Goal: Transaction & Acquisition: Purchase product/service

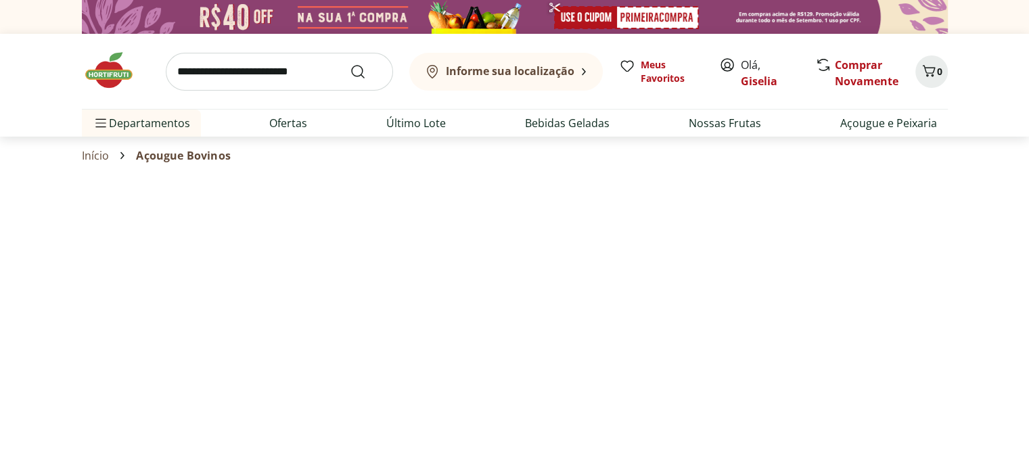
select select "**********"
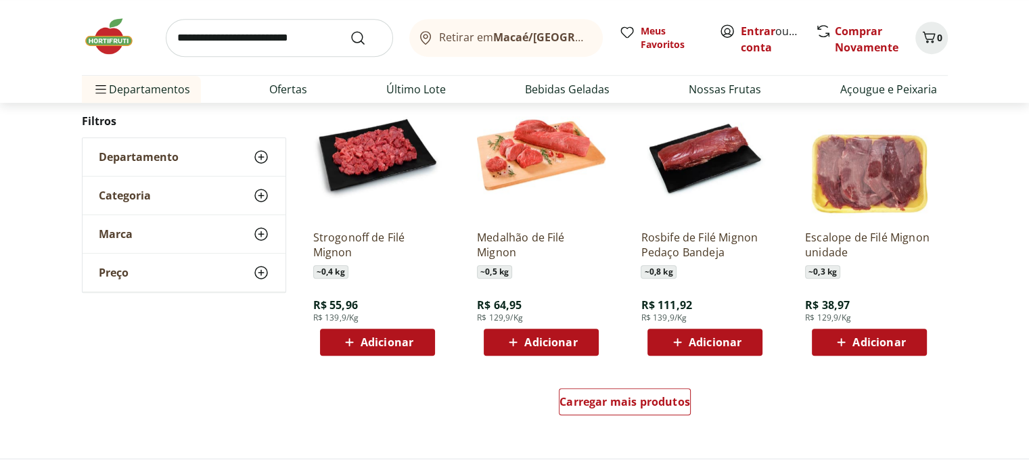
scroll to position [744, 0]
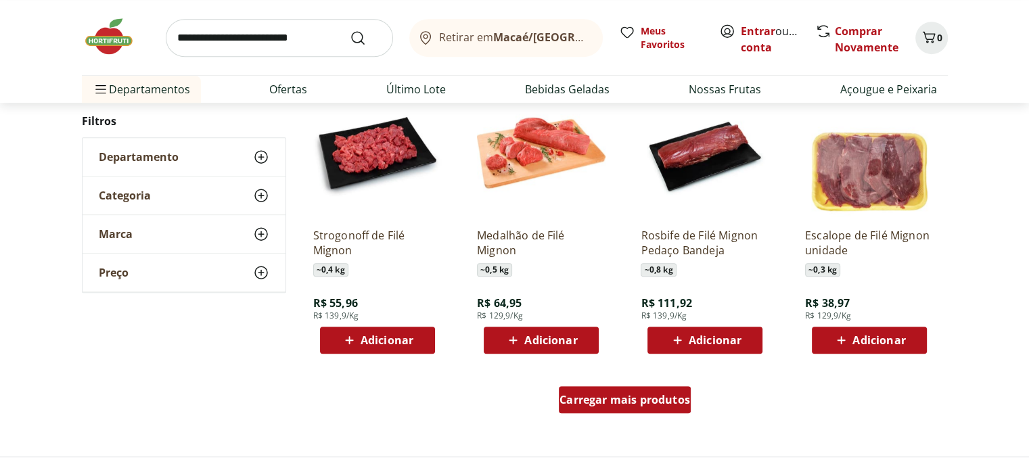
click at [603, 411] on div "Carregar mais produtos" at bounding box center [625, 399] width 132 height 27
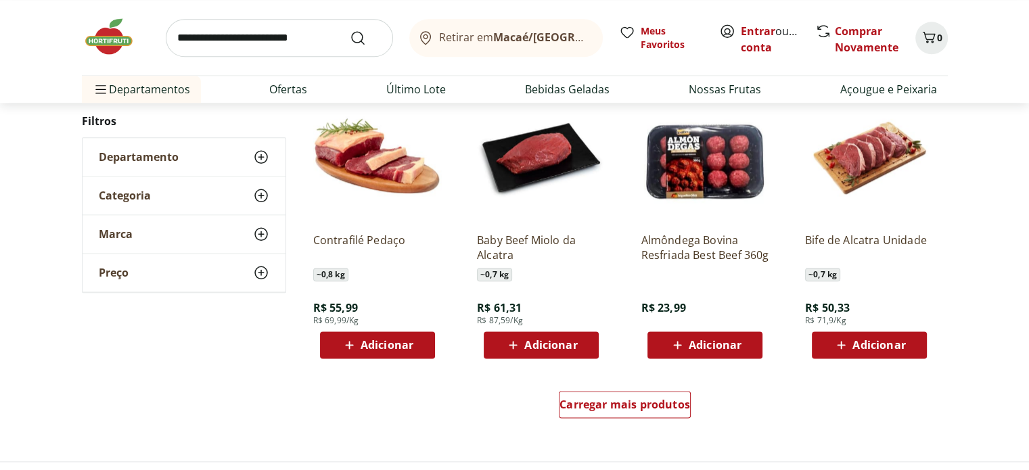
scroll to position [1624, 0]
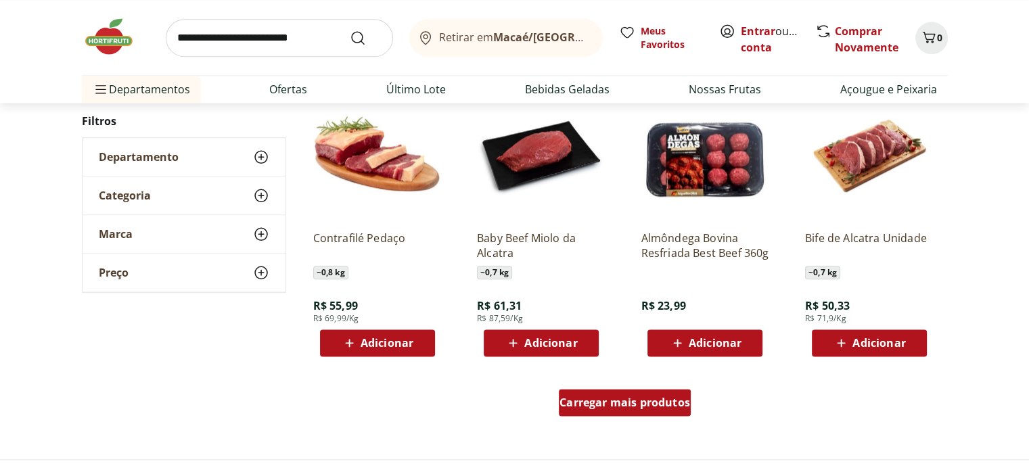
click at [652, 413] on div "Carregar mais produtos" at bounding box center [625, 402] width 132 height 27
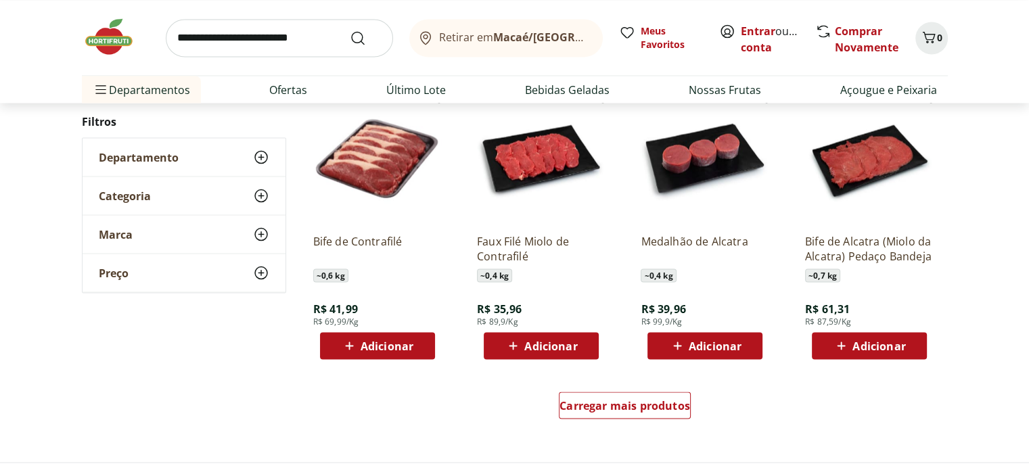
scroll to position [2503, 0]
click at [642, 422] on link "Carregar mais produtos" at bounding box center [625, 408] width 132 height 32
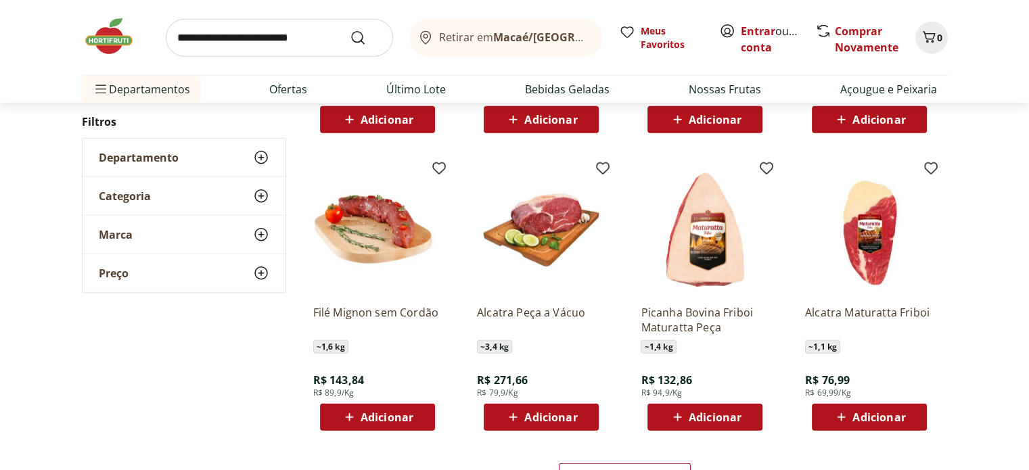
scroll to position [3315, 0]
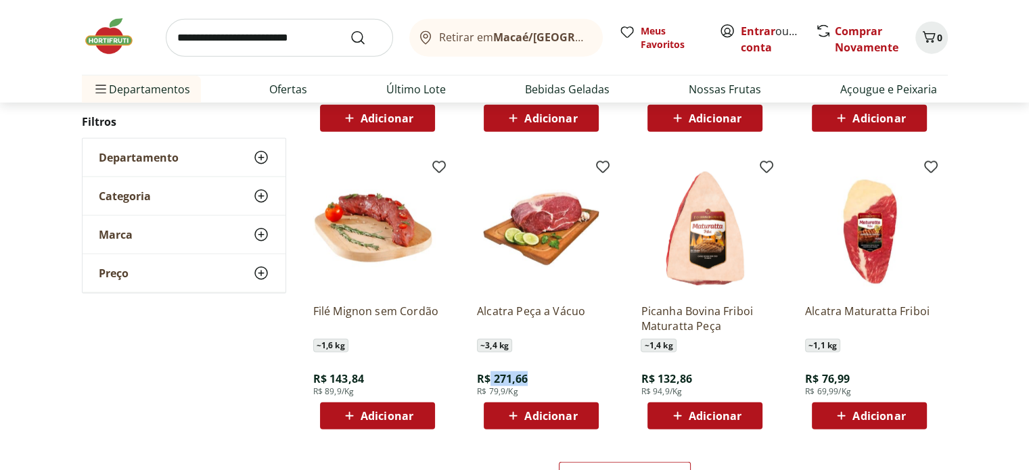
drag, startPoint x: 533, startPoint y: 380, endPoint x: 491, endPoint y: 382, distance: 42.0
click at [491, 382] on div "Alcatra Peça a Vácuo ~ 3,4 kg R$ 271,66 R$ 79,9/Kg Adicionar" at bounding box center [541, 361] width 129 height 137
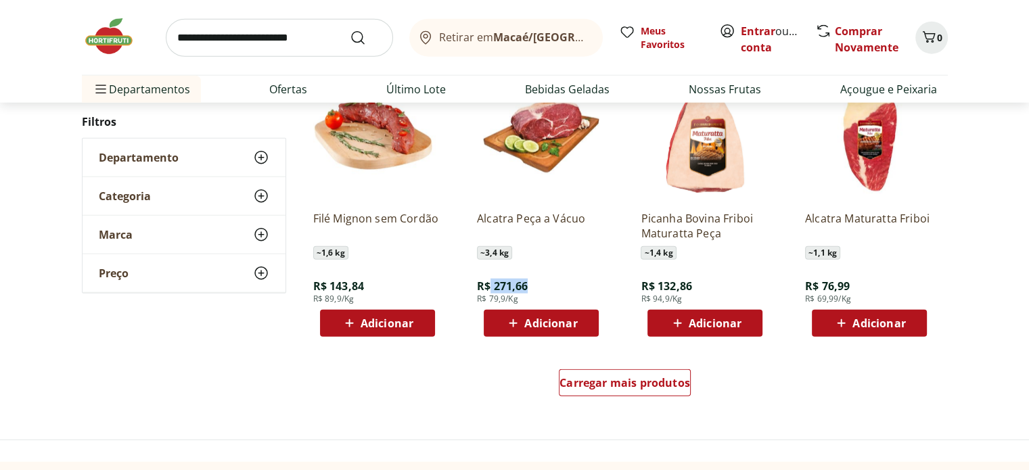
scroll to position [3518, 0]
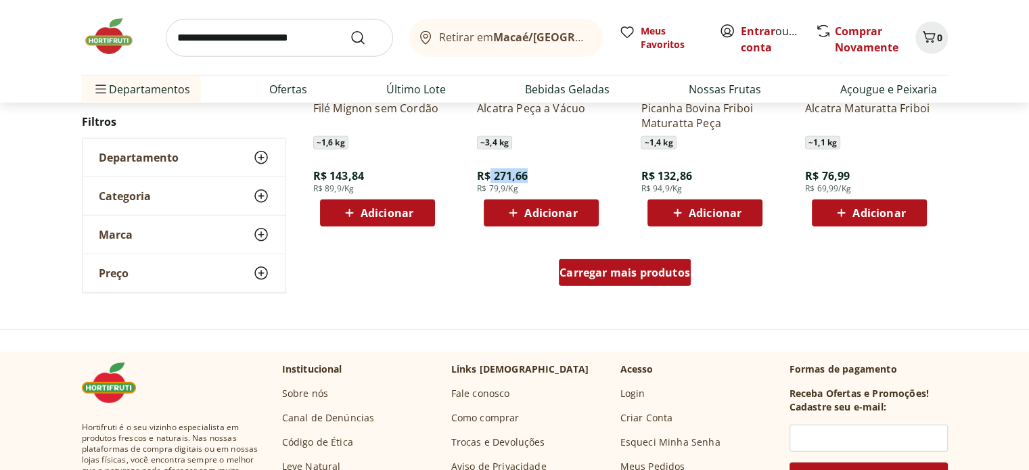
click at [654, 276] on span "Carregar mais produtos" at bounding box center [625, 272] width 131 height 11
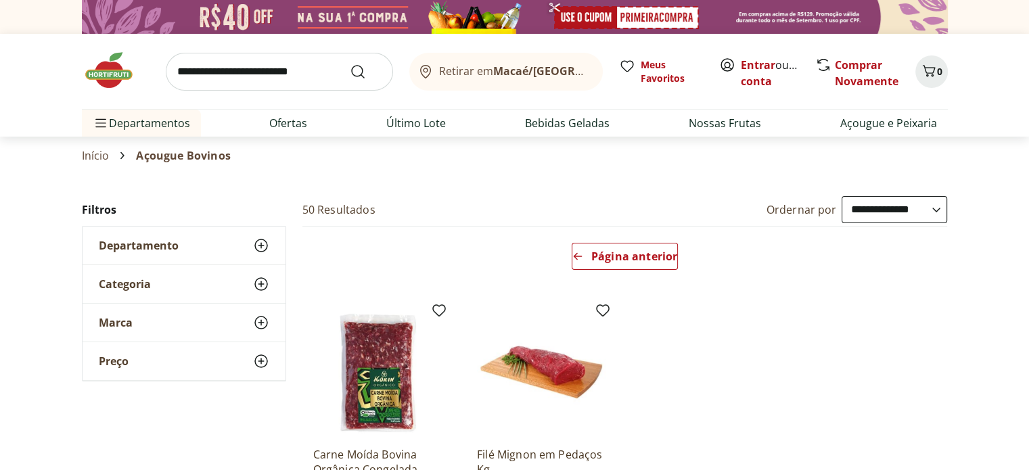
click at [237, 68] on input "search" at bounding box center [279, 72] width 227 height 38
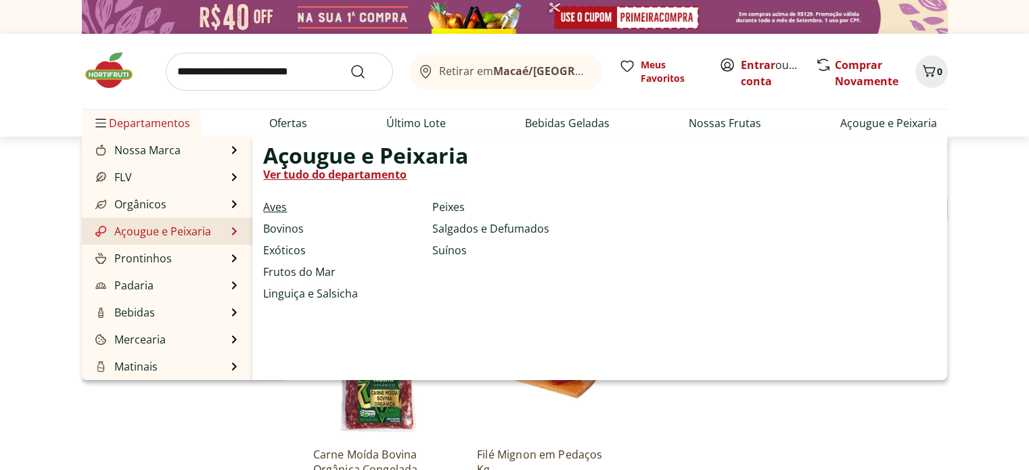
click at [273, 213] on link "Aves" at bounding box center [275, 207] width 24 height 16
select select "**********"
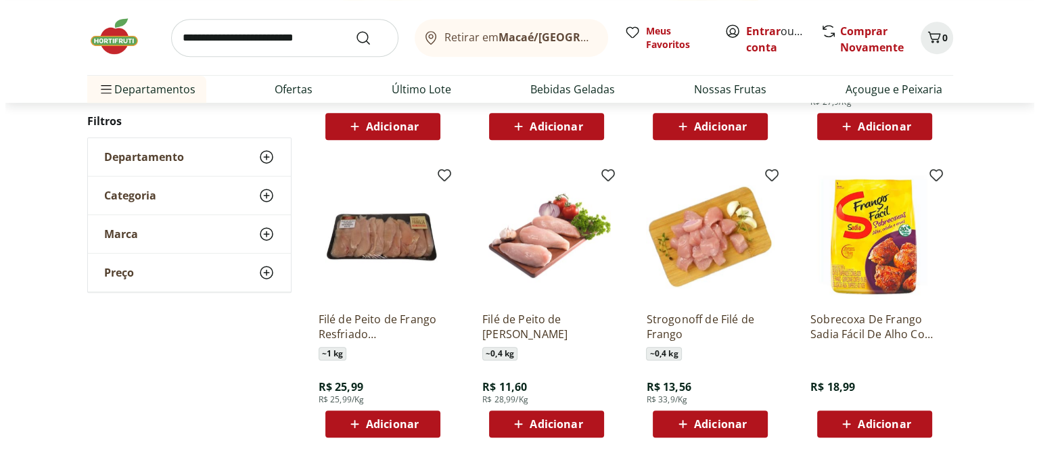
scroll to position [677, 0]
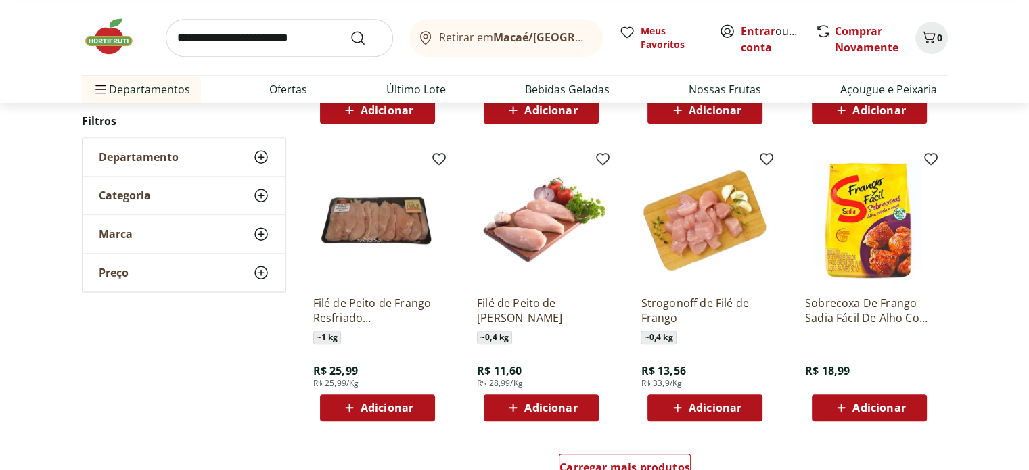
click at [384, 407] on span "Adicionar" at bounding box center [387, 408] width 53 height 11
click at [928, 33] on icon "Carrinho" at bounding box center [928, 37] width 13 height 12
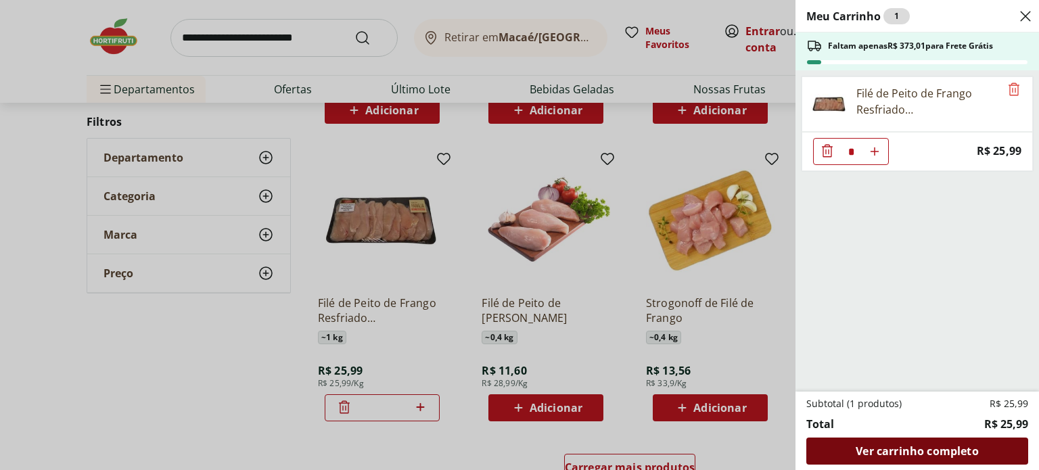
click at [930, 456] on span "Ver carrinho completo" at bounding box center [917, 451] width 122 height 11
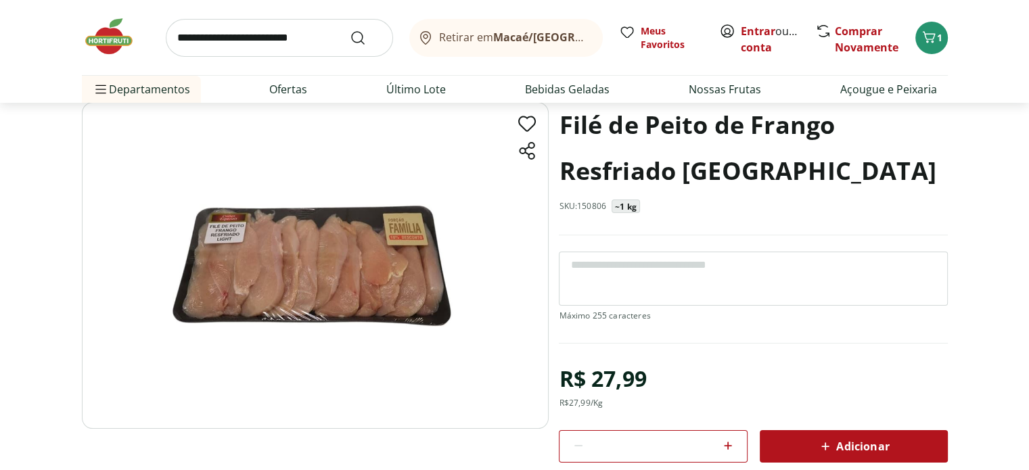
scroll to position [68, 0]
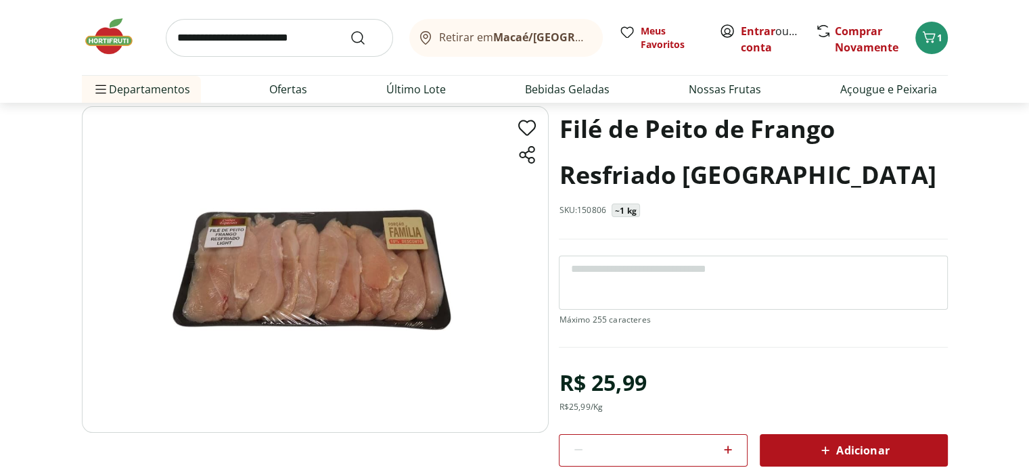
scroll to position [68, 0]
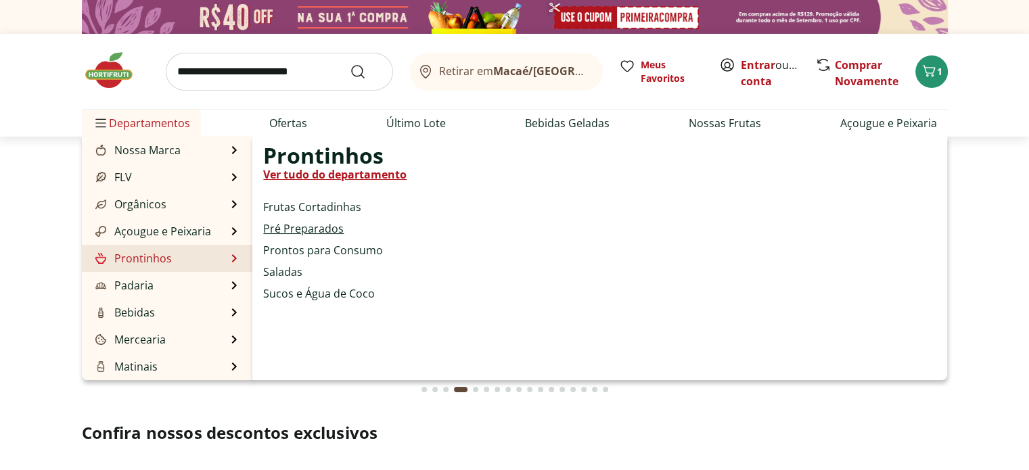
click at [309, 231] on link "Pré Preparados" at bounding box center [303, 229] width 81 height 16
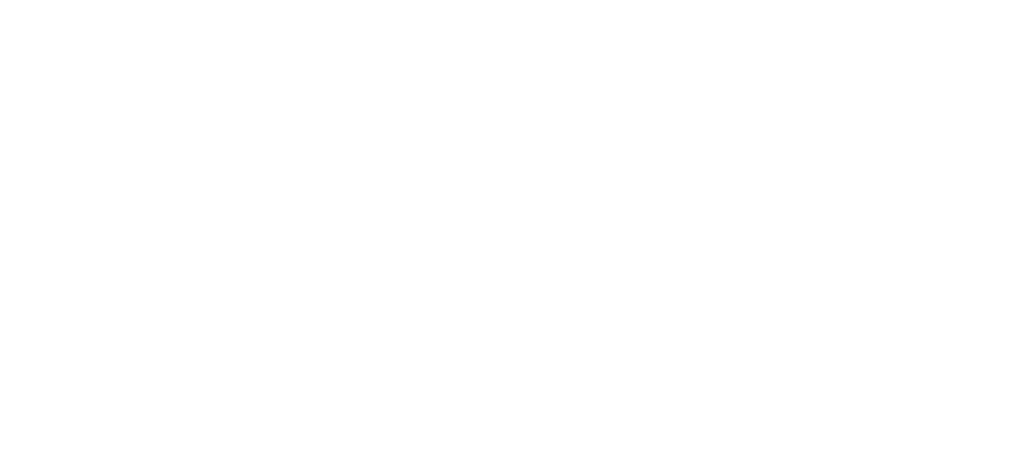
select select "**********"
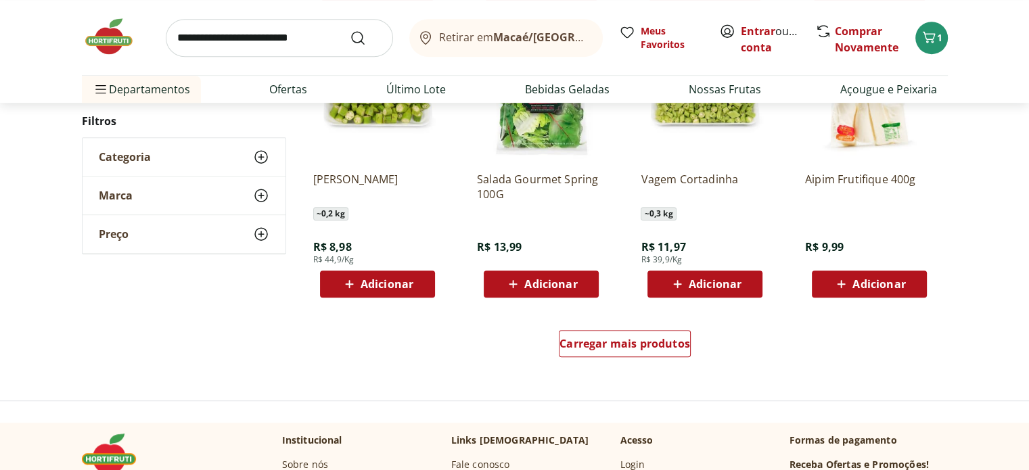
scroll to position [812, 0]
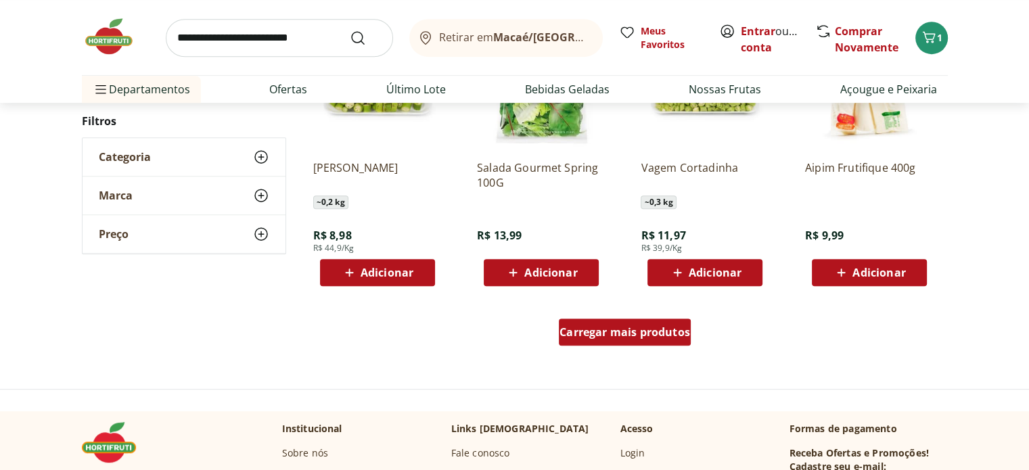
click at [655, 339] on div "Carregar mais produtos" at bounding box center [625, 332] width 132 height 27
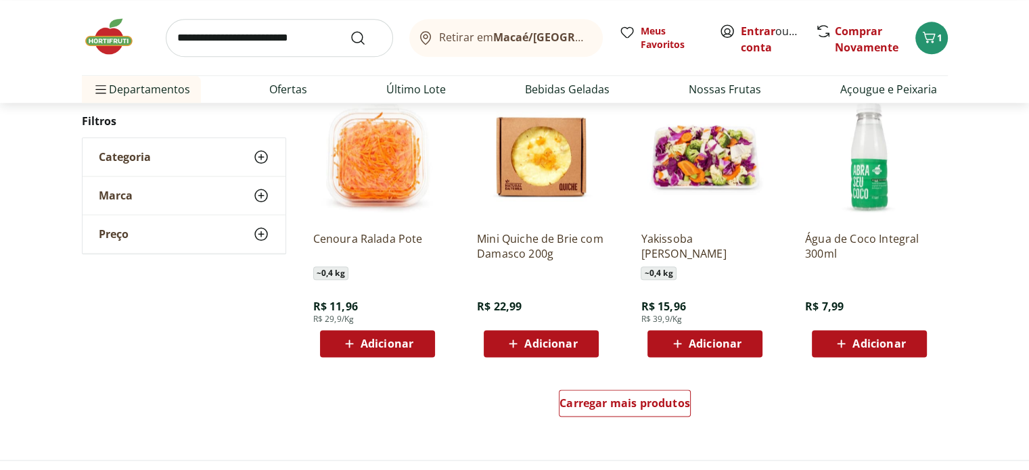
scroll to position [1624, 0]
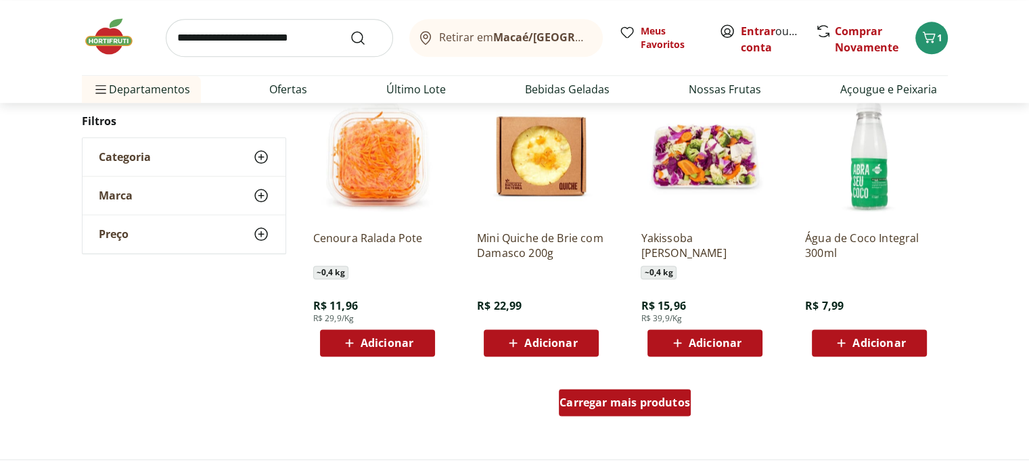
click at [650, 419] on link "Carregar mais produtos" at bounding box center [625, 405] width 132 height 32
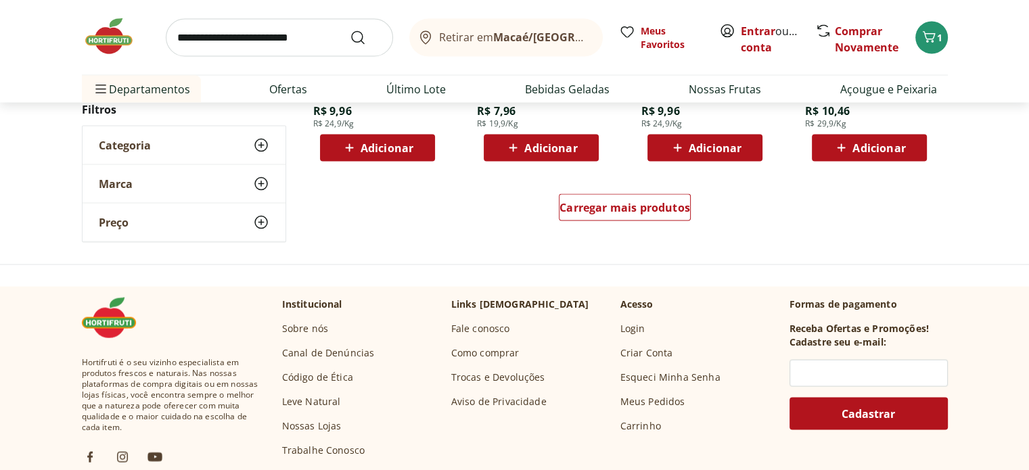
scroll to position [2706, 0]
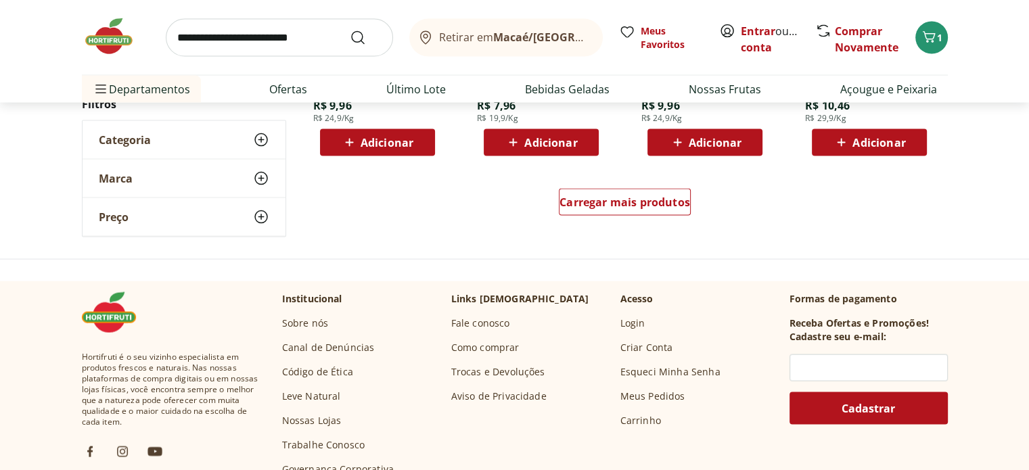
click at [292, 30] on input "search" at bounding box center [279, 38] width 227 height 38
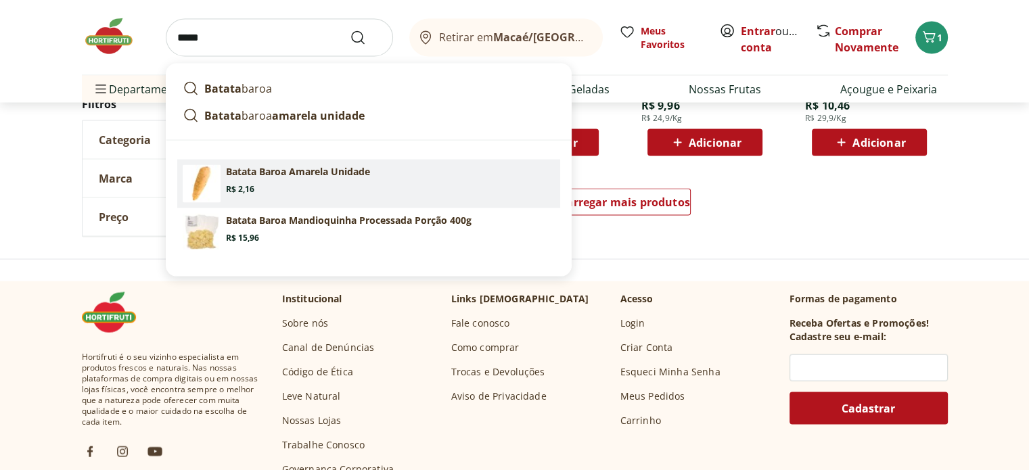
click at [351, 176] on p "Batata Baroa Amarela Unidade" at bounding box center [298, 172] width 144 height 14
type input "**********"
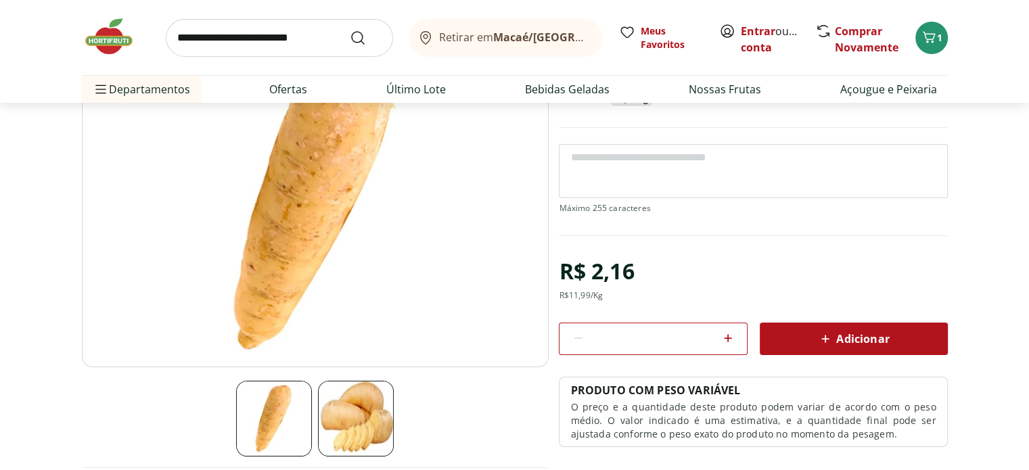
scroll to position [135, 0]
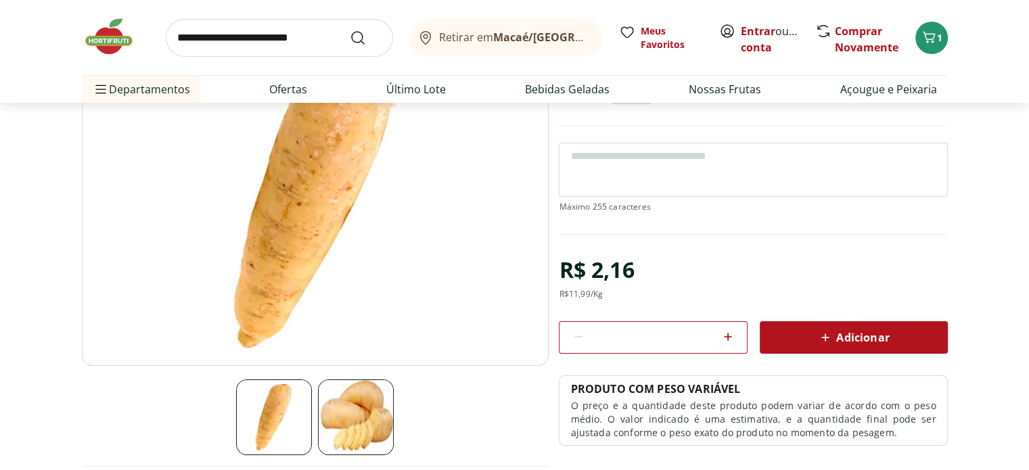
click at [727, 338] on icon at bounding box center [728, 337] width 8 height 8
type input "*"
drag, startPoint x: 852, startPoint y: 332, endPoint x: 852, endPoint y: 281, distance: 50.7
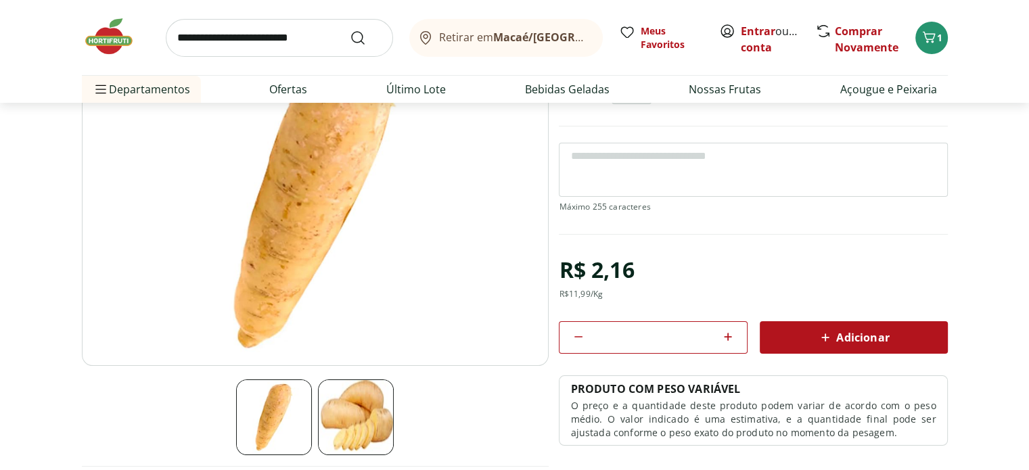
click at [852, 332] on span "Adicionar" at bounding box center [853, 338] width 72 height 16
click at [941, 39] on span "5" at bounding box center [939, 37] width 5 height 13
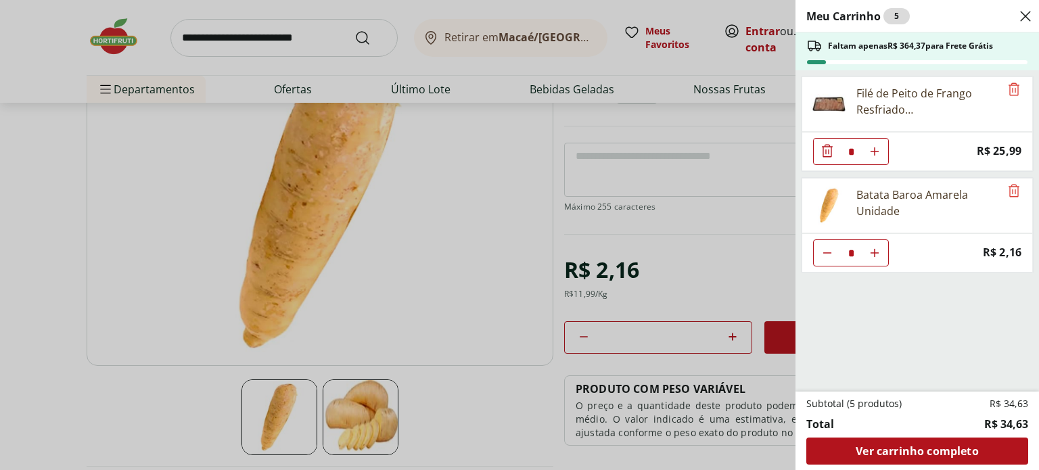
drag, startPoint x: 480, startPoint y: 80, endPoint x: 310, endPoint y: 45, distance: 173.4
click at [479, 79] on div "Meu Carrinho 5 Faltam apenas R$ 364,37 para Frete Grátis Filé de Peito de Frang…" at bounding box center [519, 235] width 1039 height 470
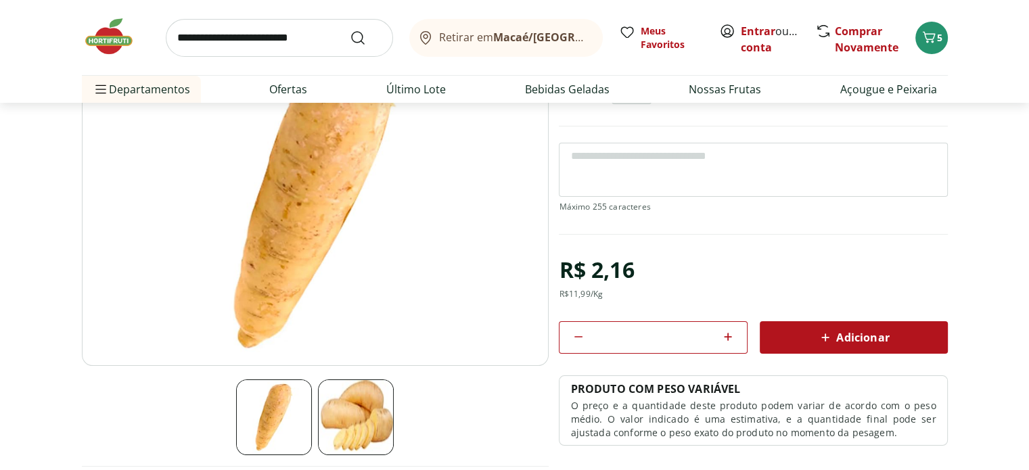
click at [235, 29] on input "search" at bounding box center [279, 38] width 227 height 38
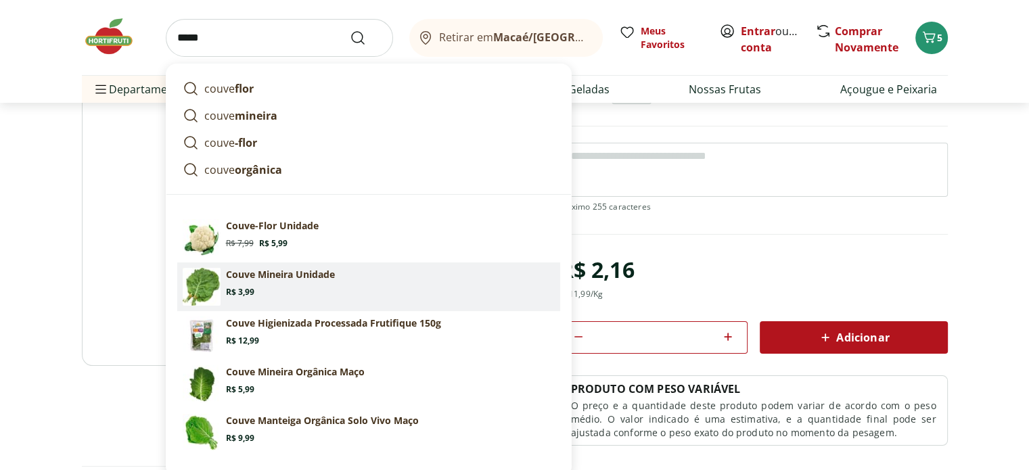
click at [319, 275] on p "Couve Mineira Unidade" at bounding box center [280, 275] width 109 height 14
type input "**********"
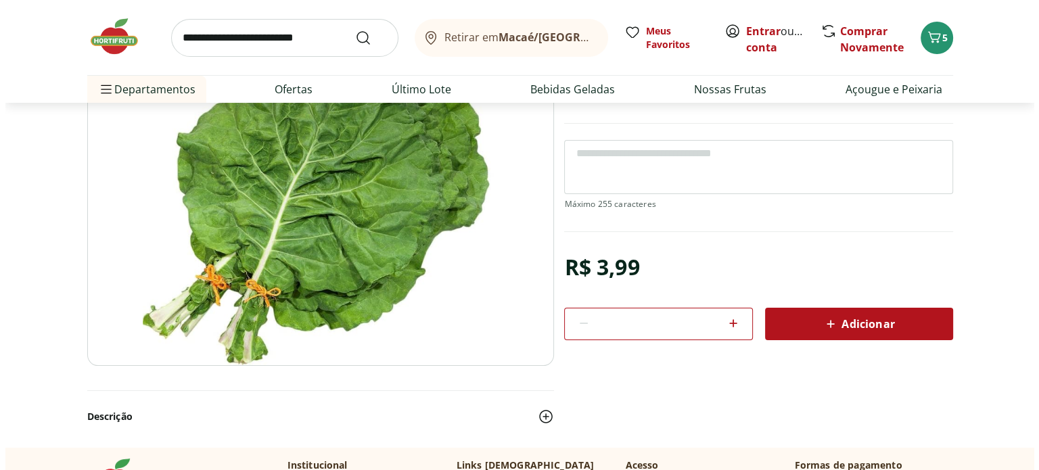
scroll to position [68, 0]
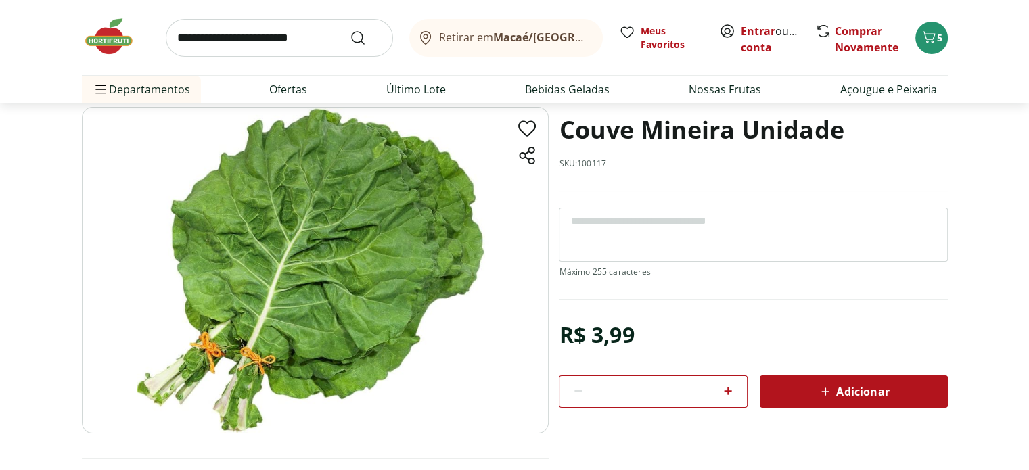
click at [275, 28] on input "search" at bounding box center [279, 38] width 227 height 38
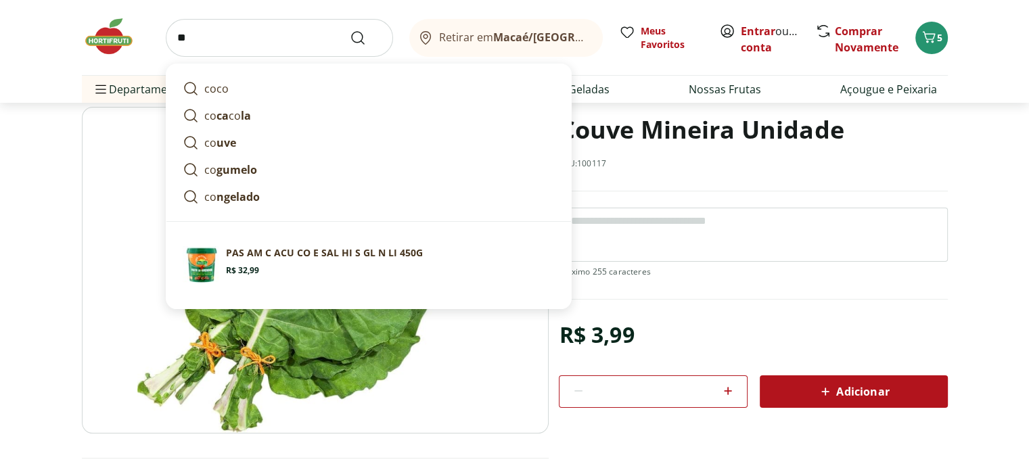
type input "*"
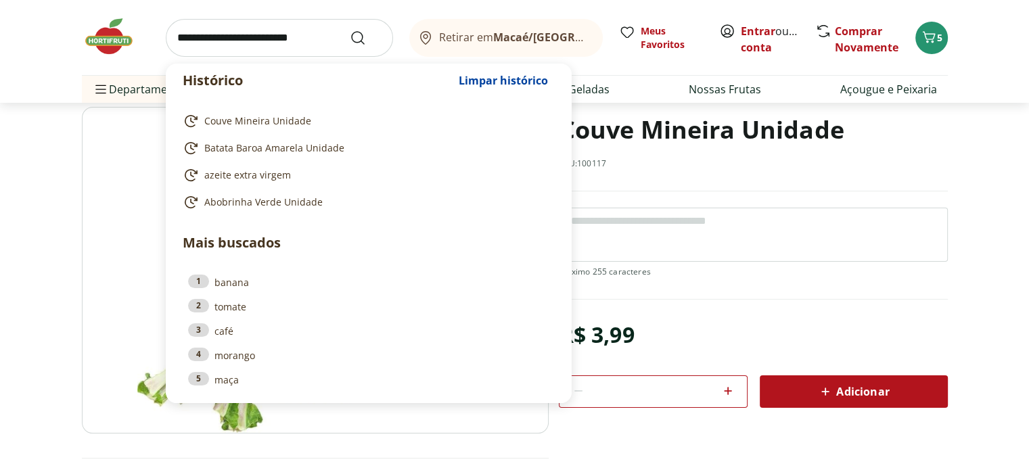
click at [901, 166] on div "Couve Mineira Unidade SKU: 100117" at bounding box center [753, 149] width 388 height 85
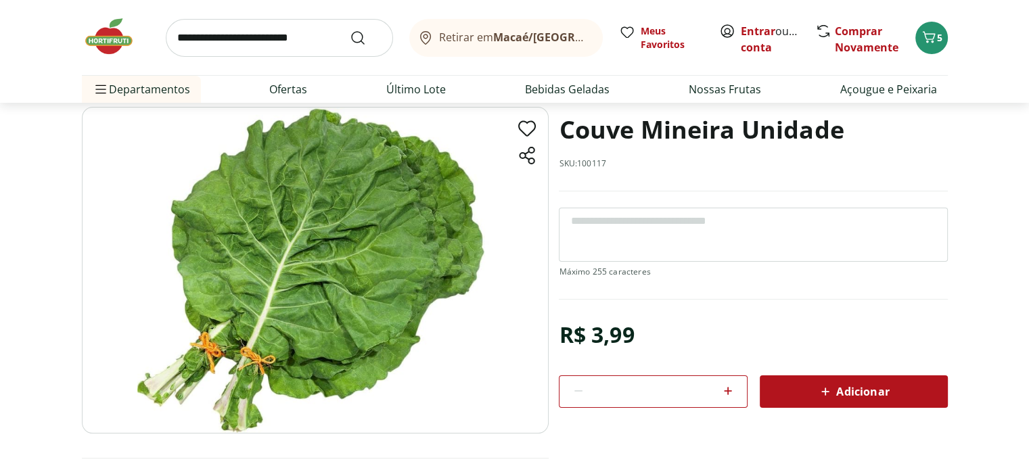
click at [844, 393] on span "Adicionar" at bounding box center [853, 392] width 72 height 16
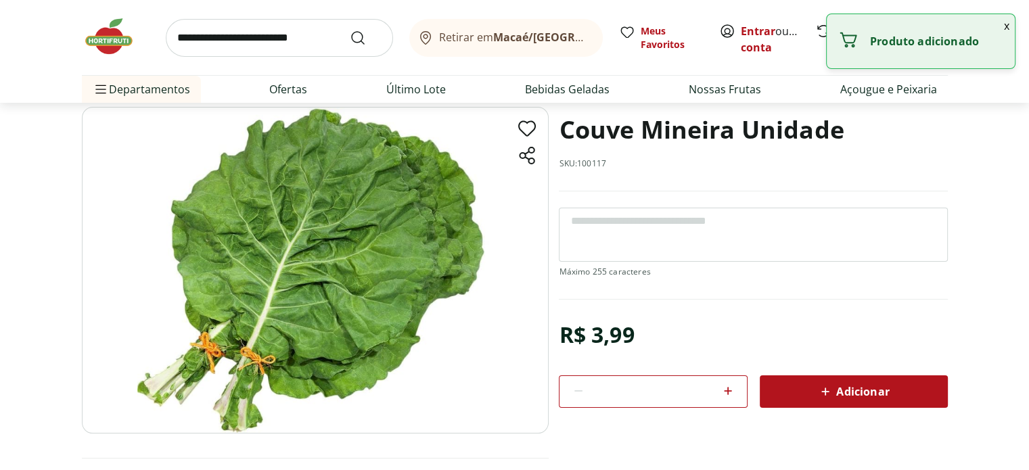
click at [964, 142] on section "Couve Mineira Unidade SKU: 100117 R$ 3,99 * Adicionar Couve Mineira Unidade R$ …" at bounding box center [514, 311] width 1029 height 408
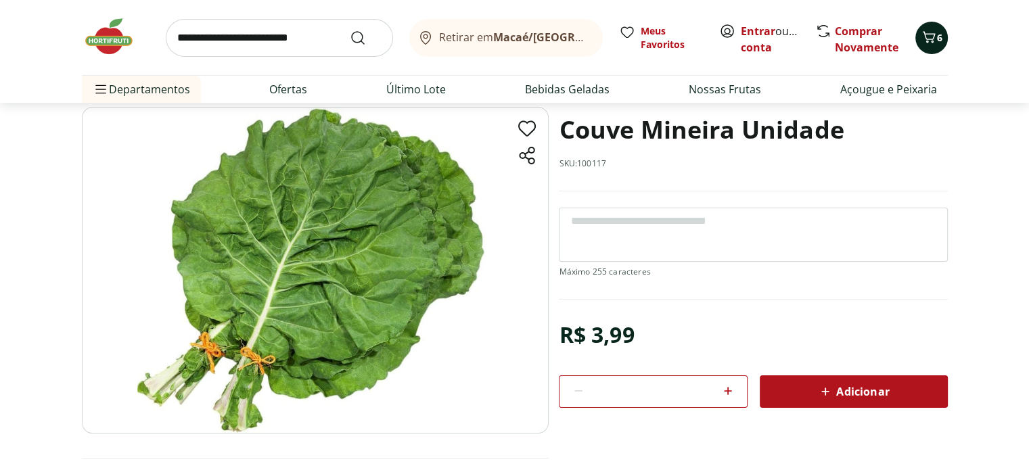
click at [930, 39] on icon "Carrinho" at bounding box center [928, 37] width 13 height 12
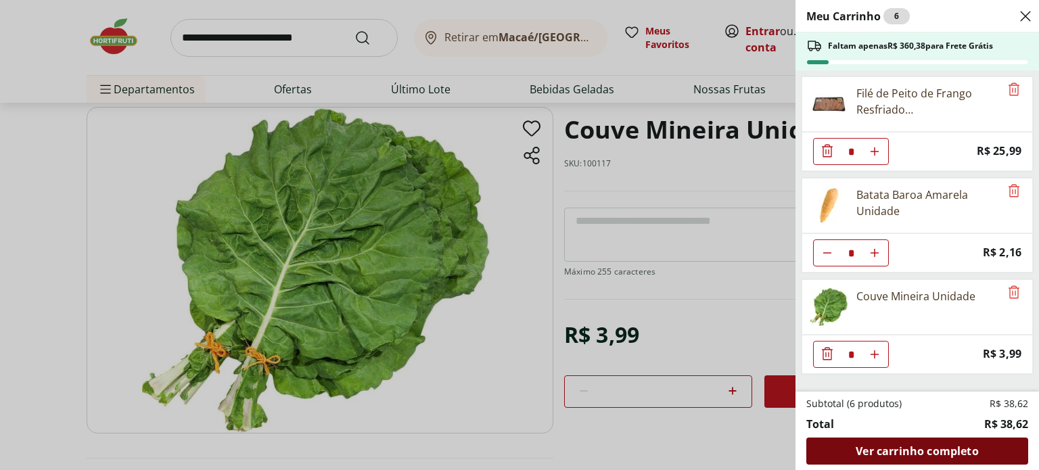
click at [926, 449] on span "Ver carrinho completo" at bounding box center [917, 451] width 122 height 11
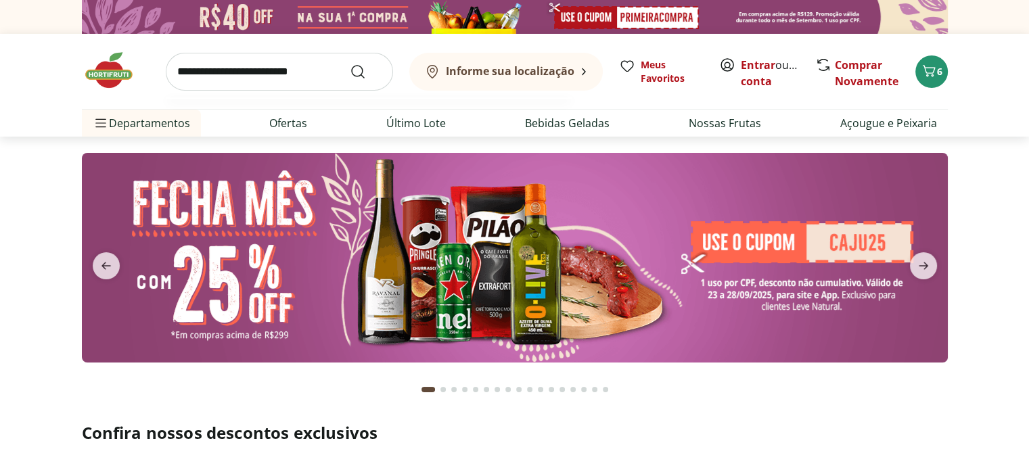
click at [265, 78] on input "search" at bounding box center [279, 72] width 227 height 38
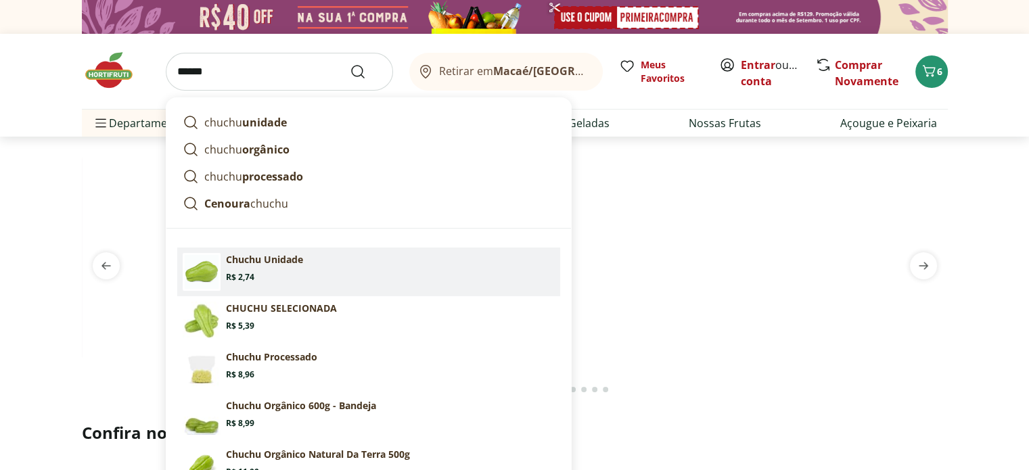
click at [327, 270] on section "Chuchu Unidade Price: R$ 2,74" at bounding box center [390, 268] width 329 height 30
type input "**********"
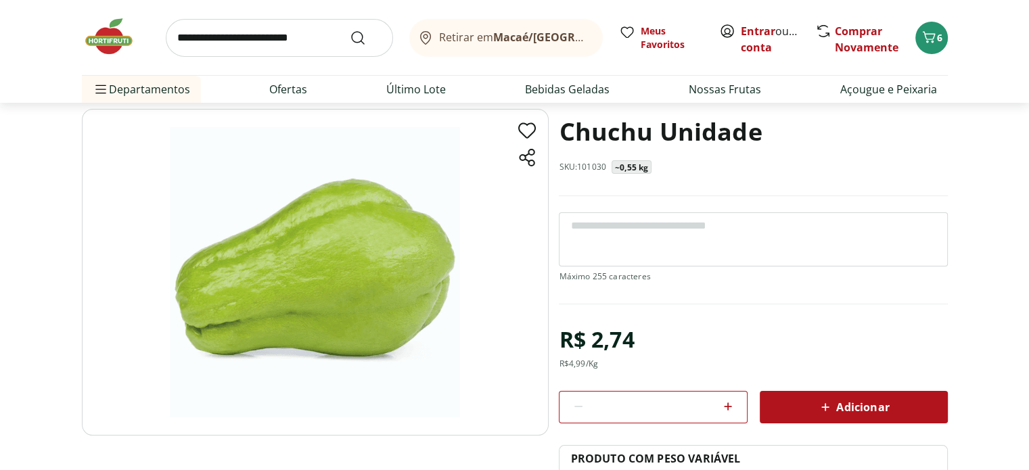
scroll to position [68, 0]
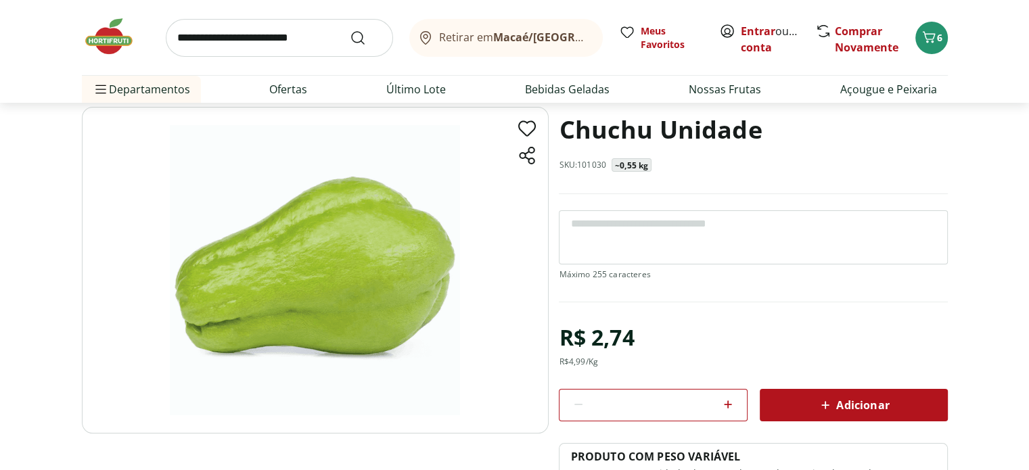
click at [832, 400] on icon at bounding box center [825, 405] width 16 height 16
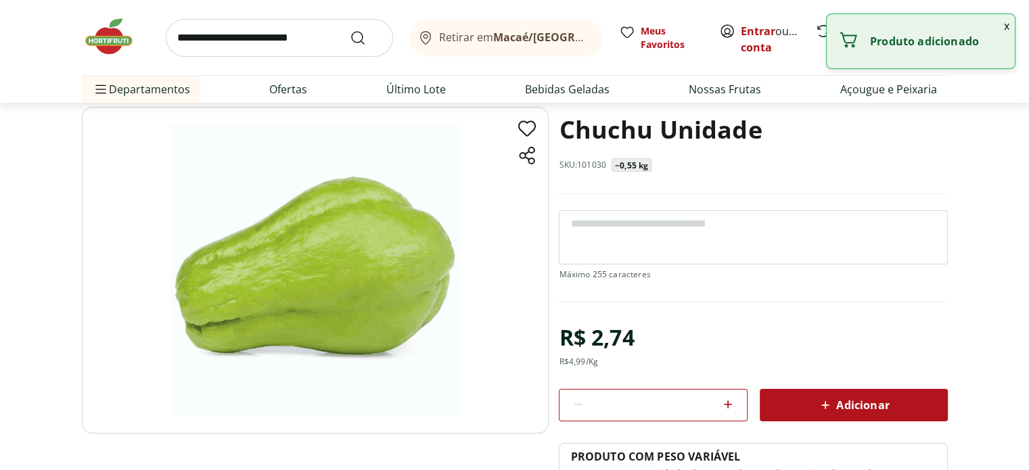
click at [119, 35] on img at bounding box center [116, 36] width 68 height 41
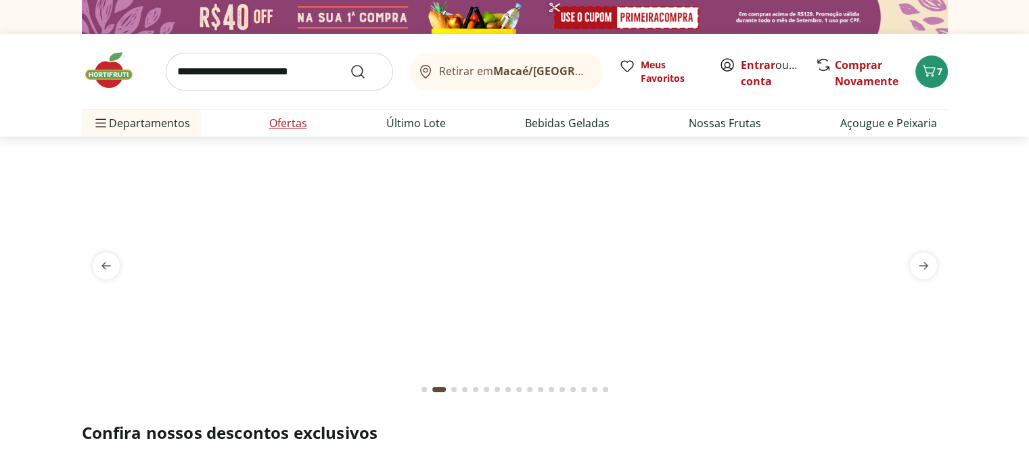
click at [274, 123] on link "Ofertas" at bounding box center [288, 123] width 38 height 16
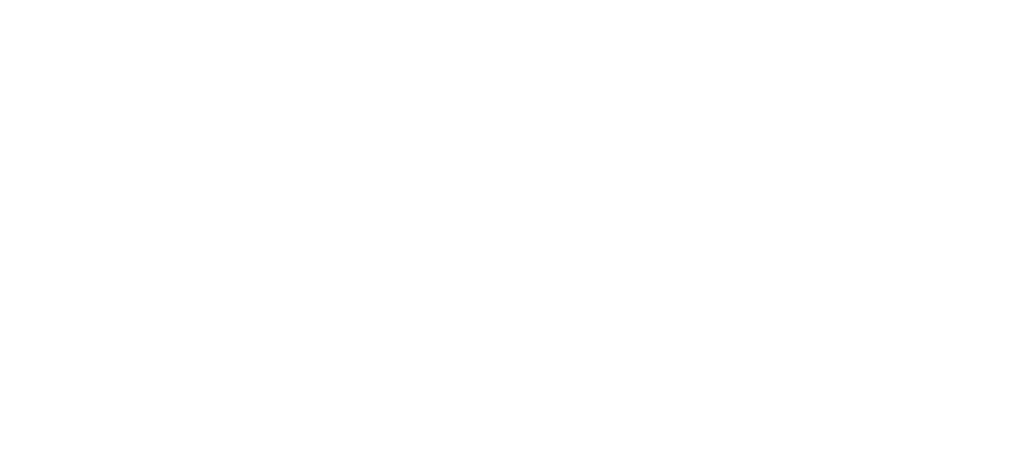
select select "**********"
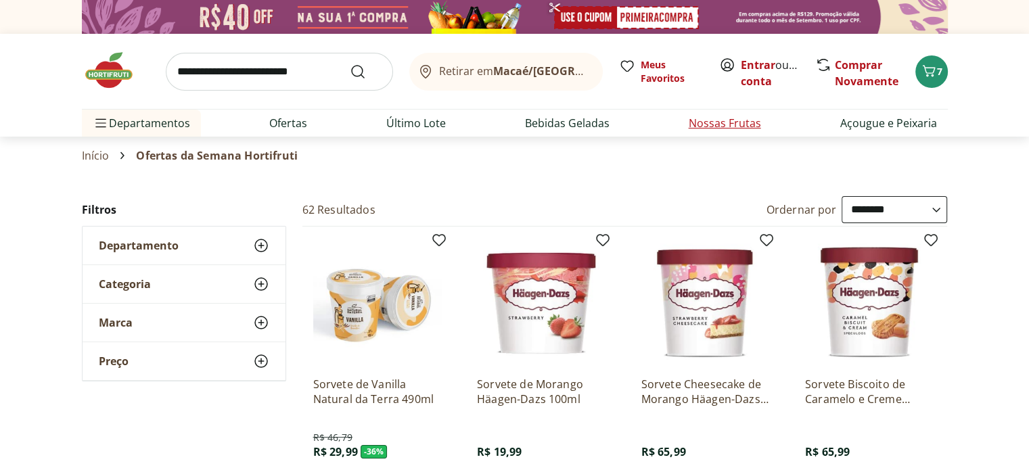
click at [740, 129] on link "Nossas Frutas" at bounding box center [725, 123] width 72 height 16
select select "**********"
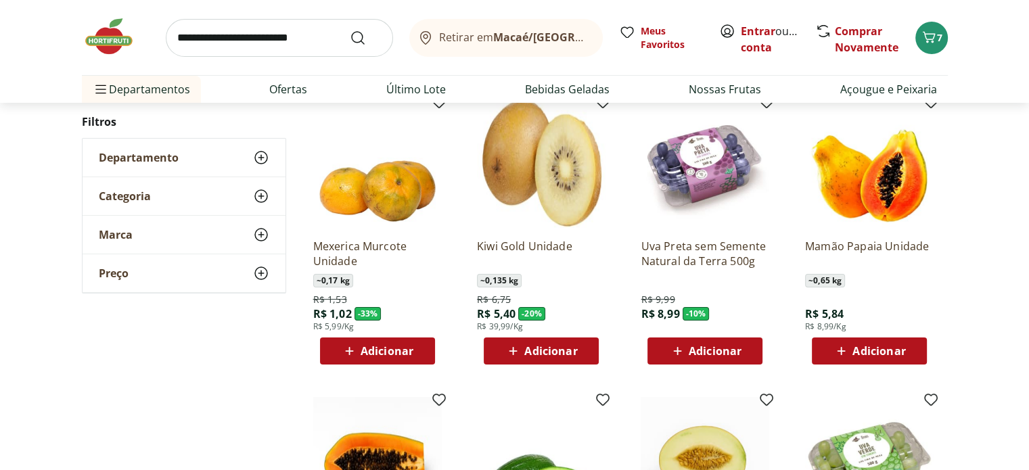
scroll to position [135, 0]
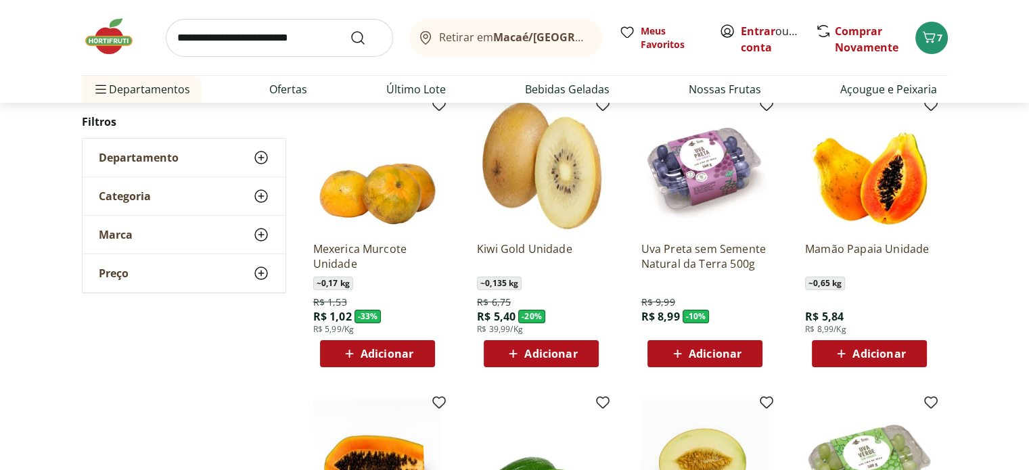
click at [702, 361] on span "Adicionar" at bounding box center [705, 354] width 72 height 16
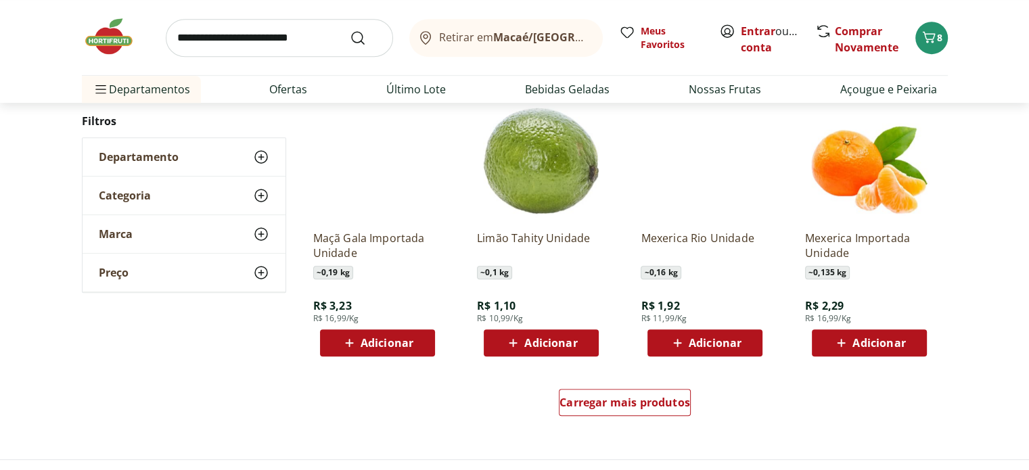
scroll to position [744, 0]
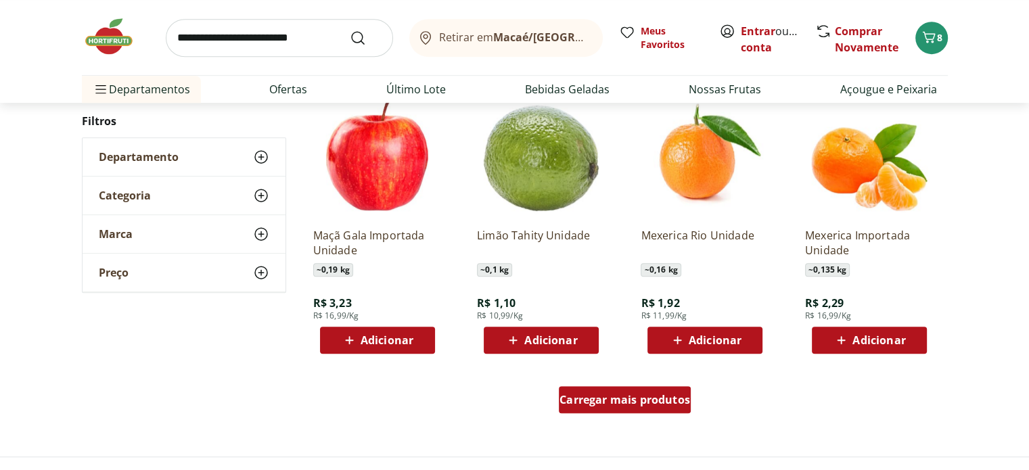
click at [632, 407] on div "Carregar mais produtos" at bounding box center [625, 399] width 132 height 27
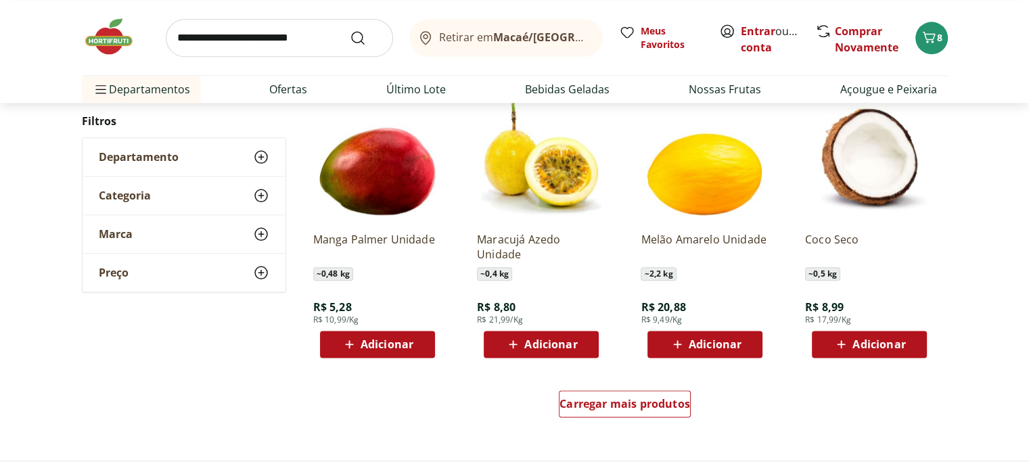
scroll to position [1624, 0]
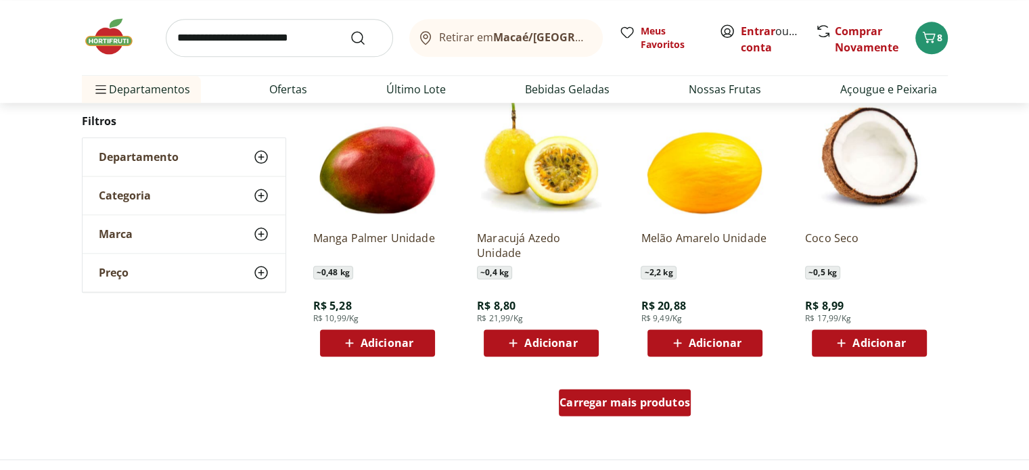
click at [673, 400] on span "Carregar mais produtos" at bounding box center [625, 402] width 131 height 11
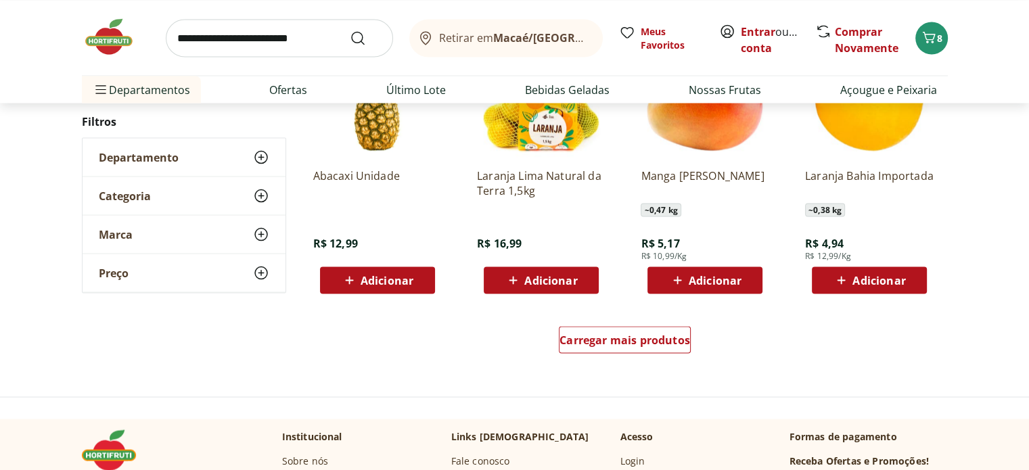
scroll to position [2571, 0]
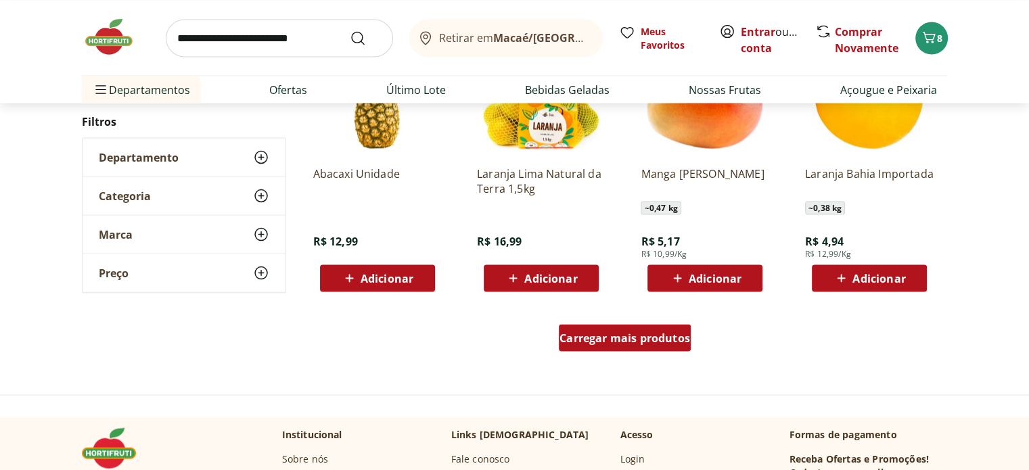
click at [638, 348] on div "Carregar mais produtos" at bounding box center [625, 337] width 132 height 27
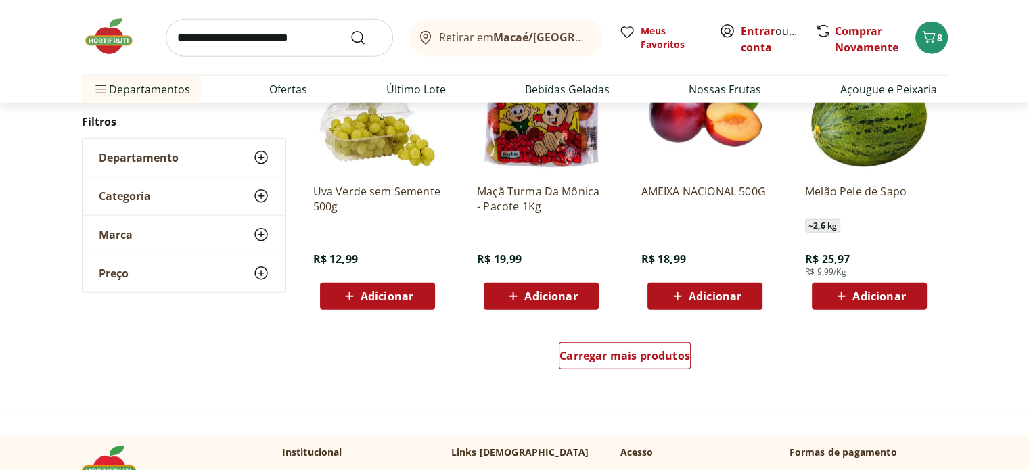
scroll to position [3451, 0]
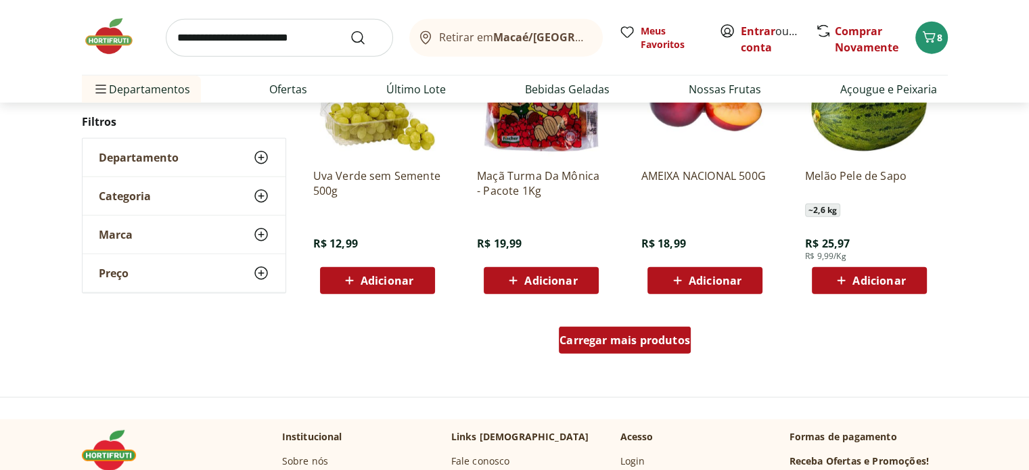
click at [660, 345] on span "Carregar mais produtos" at bounding box center [625, 340] width 131 height 11
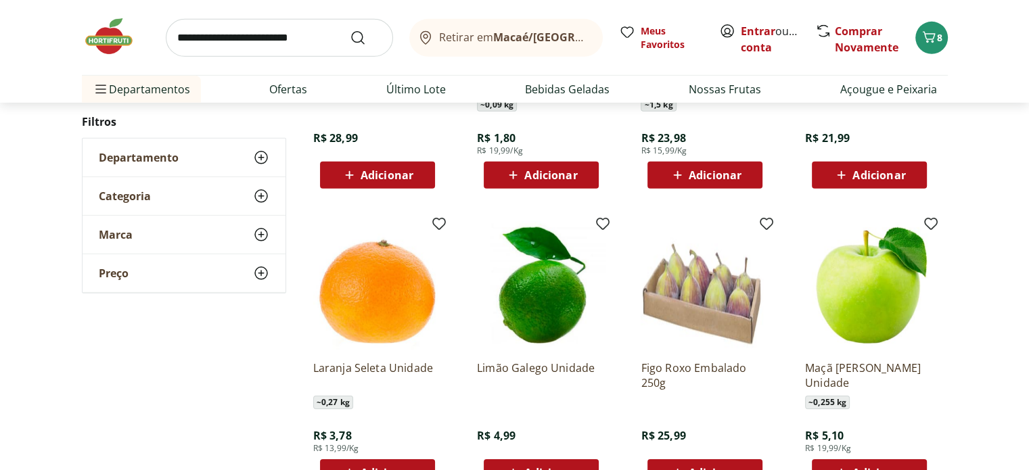
scroll to position [4127, 0]
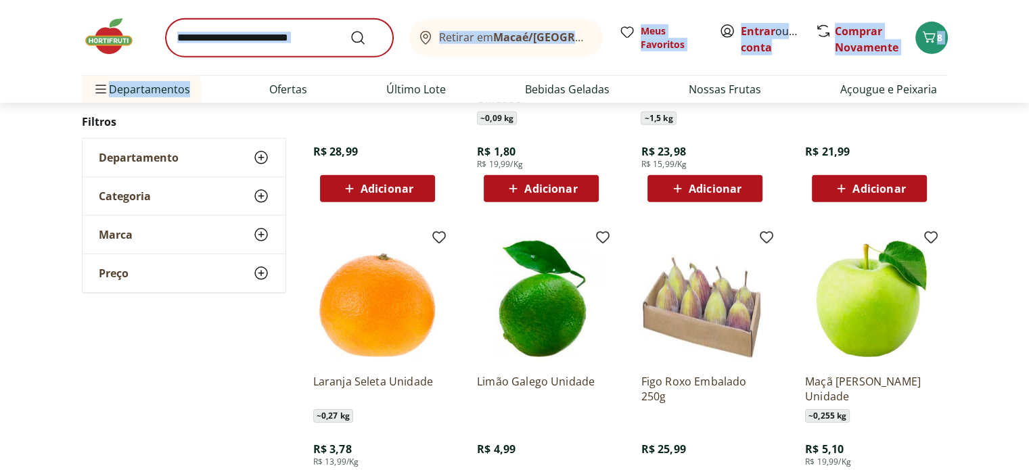
drag, startPoint x: 199, startPoint y: 311, endPoint x: 173, endPoint y: 49, distance: 263.8
click at [176, 51] on div "Retirar em Macaé/RJ Meus Favoritos Entrar ou Criar conta Comprar Novamente 8 De…" at bounding box center [515, 51] width 920 height 103
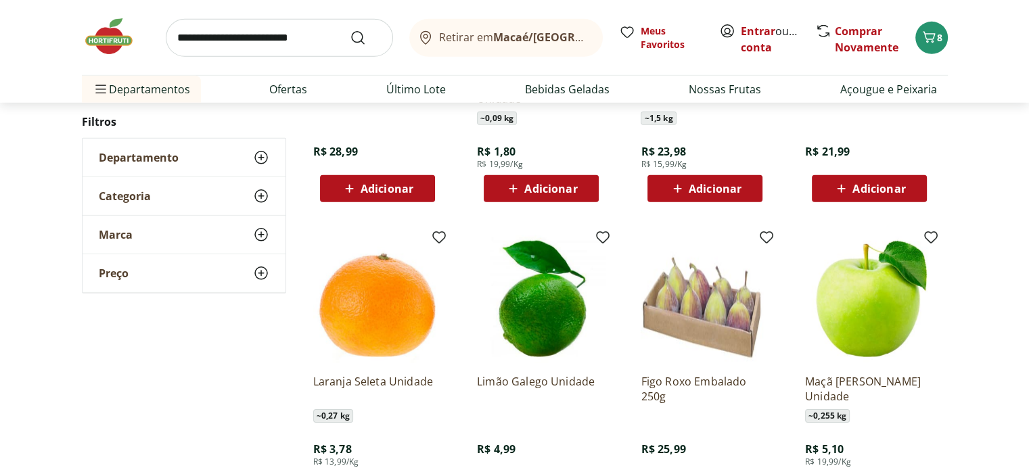
click at [152, 47] on div "Retirar em Macaé/RJ Meus Favoritos Entrar ou Criar conta Comprar Novamente 8" at bounding box center [515, 37] width 866 height 75
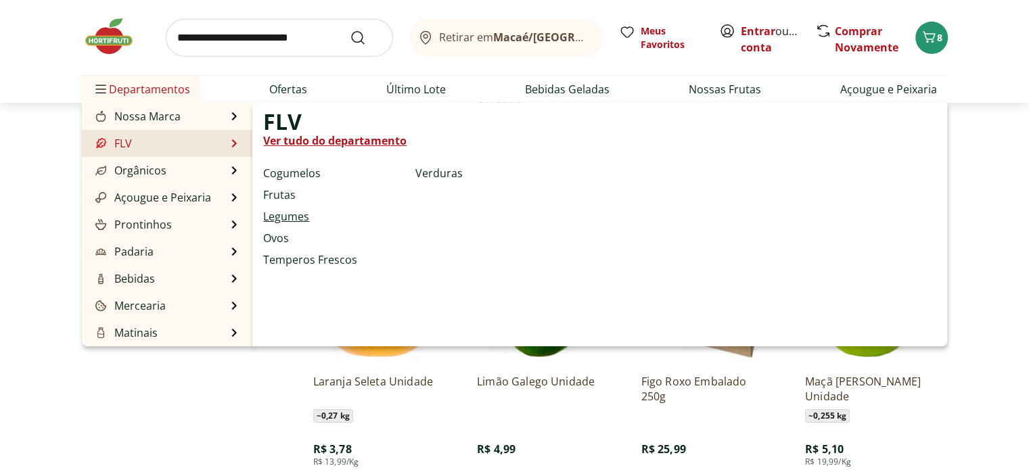
click at [296, 217] on link "Legumes" at bounding box center [286, 216] width 46 height 16
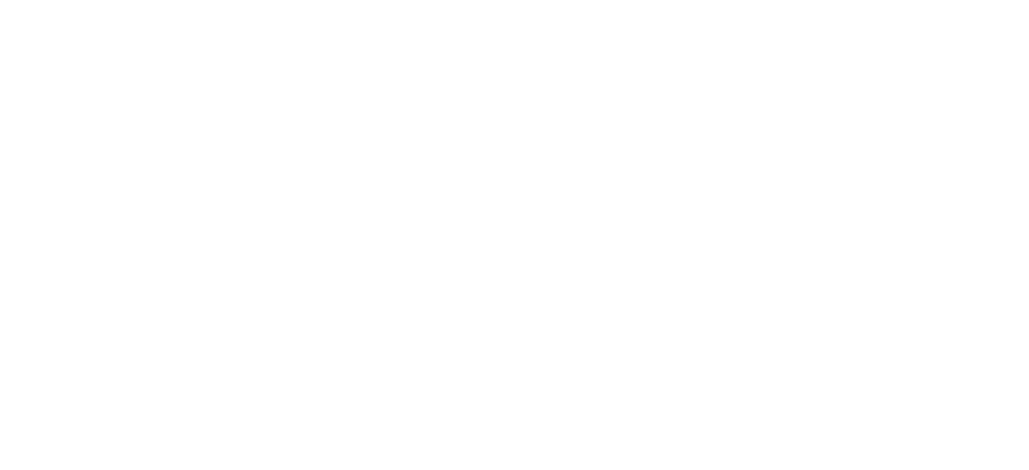
select select "**********"
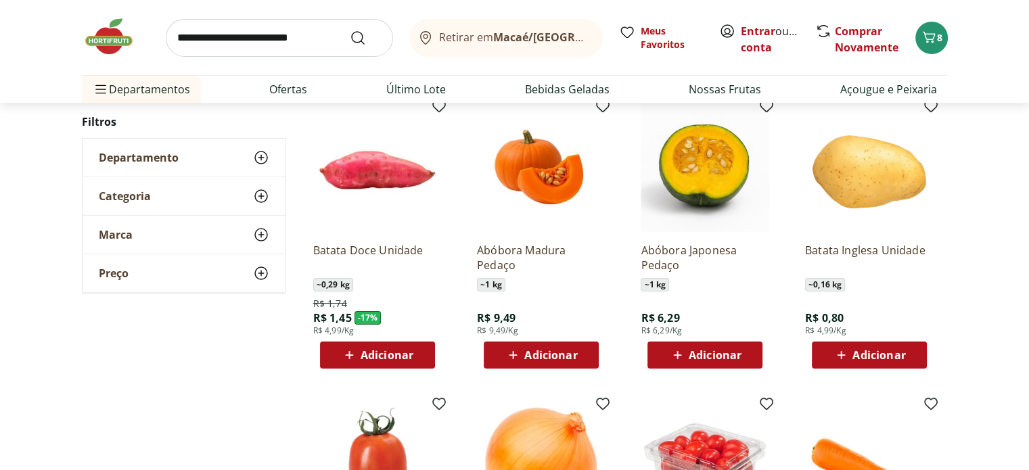
scroll to position [135, 0]
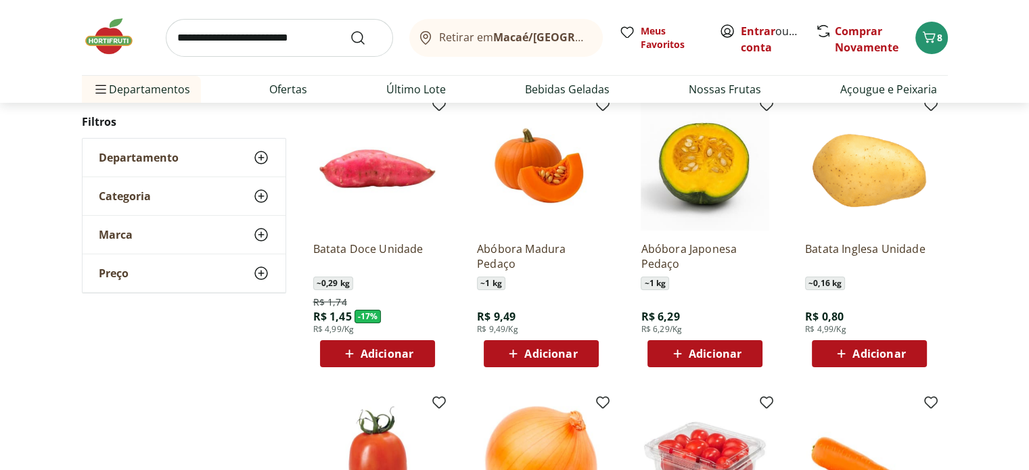
click at [399, 353] on span "Adicionar" at bounding box center [387, 353] width 53 height 11
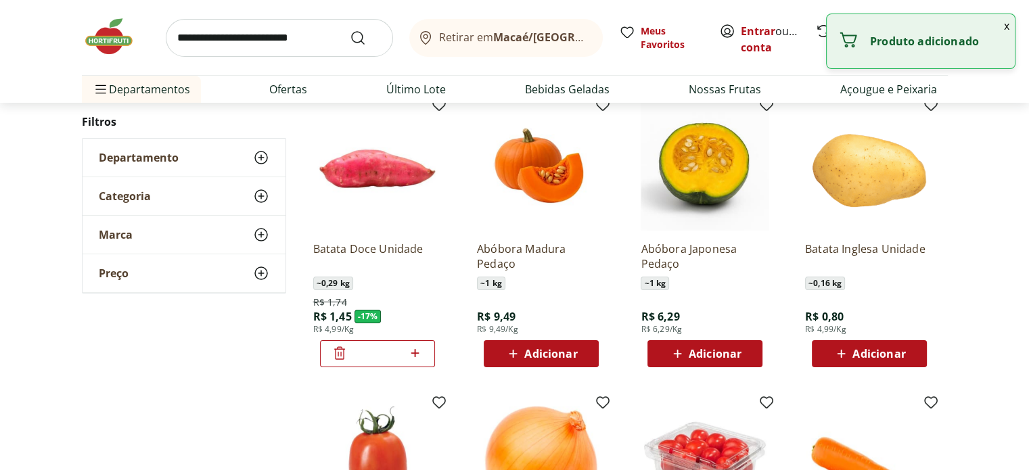
click at [418, 353] on icon at bounding box center [415, 353] width 8 height 8
type input "*"
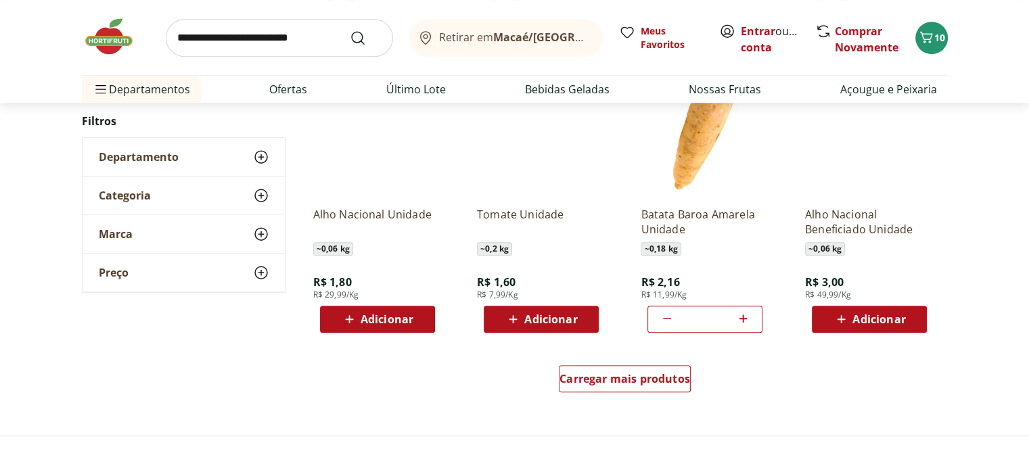
scroll to position [812, 0]
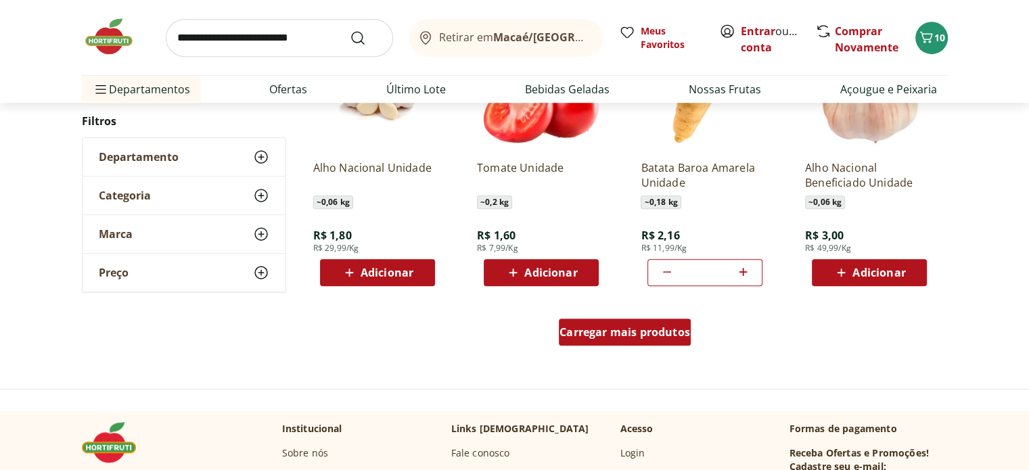
click at [643, 335] on span "Carregar mais produtos" at bounding box center [625, 332] width 131 height 11
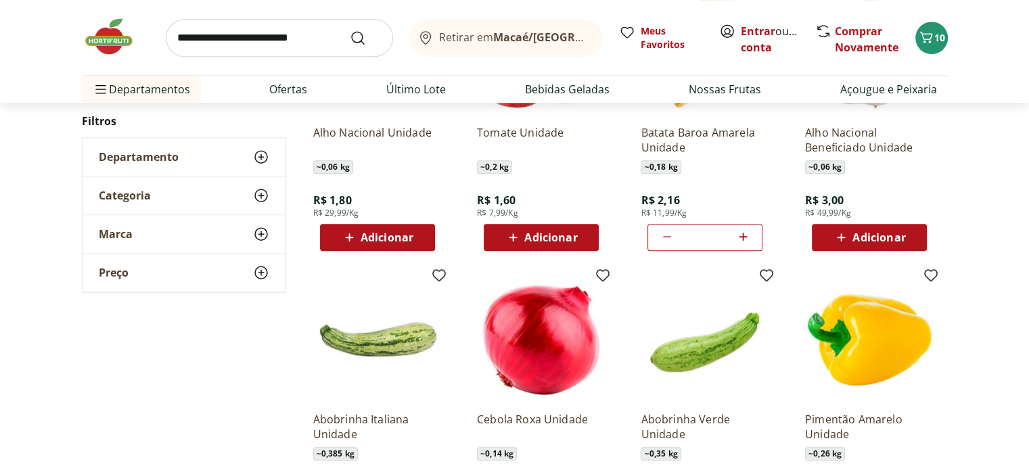
scroll to position [947, 0]
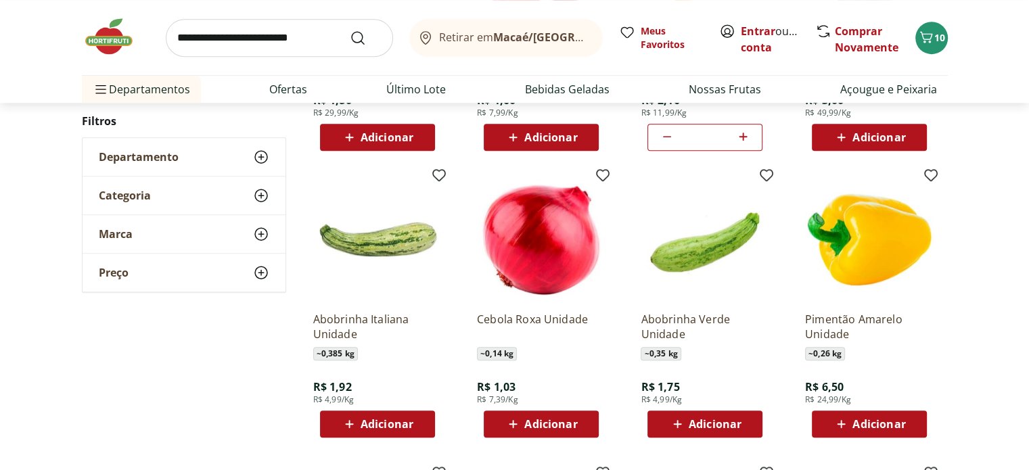
click at [714, 430] on span "Adicionar" at bounding box center [715, 424] width 53 height 11
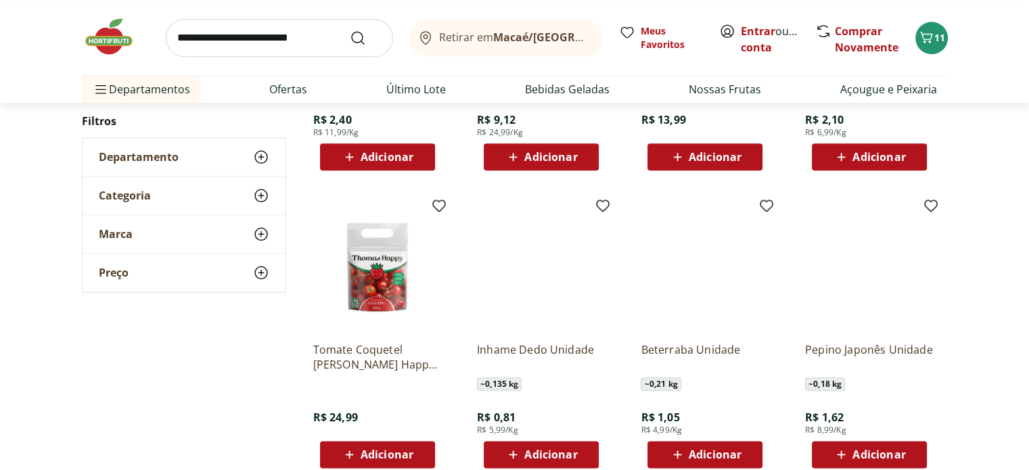
scroll to position [1556, 0]
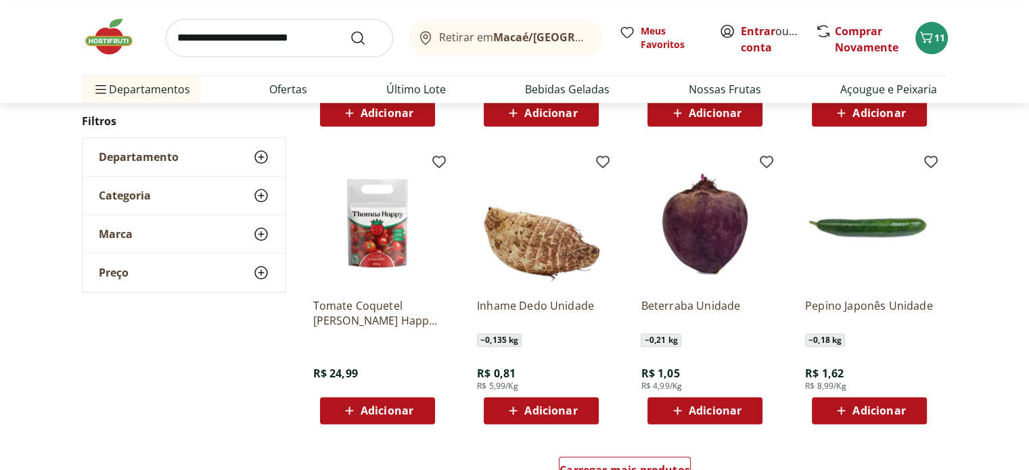
click at [736, 405] on span "Adicionar" at bounding box center [715, 410] width 53 height 11
click at [569, 409] on span "Adicionar" at bounding box center [550, 410] width 53 height 11
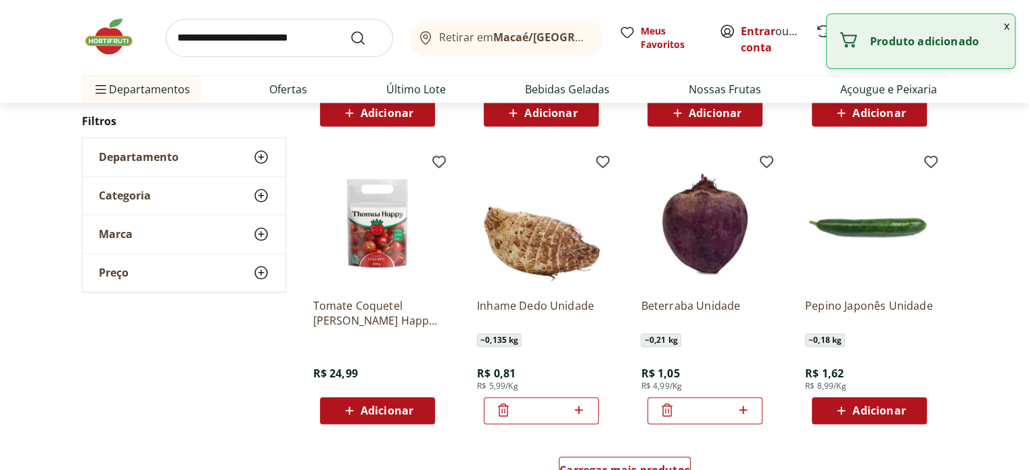
click at [581, 407] on icon at bounding box center [578, 410] width 17 height 16
click at [581, 410] on icon at bounding box center [579, 410] width 8 height 8
type input "*"
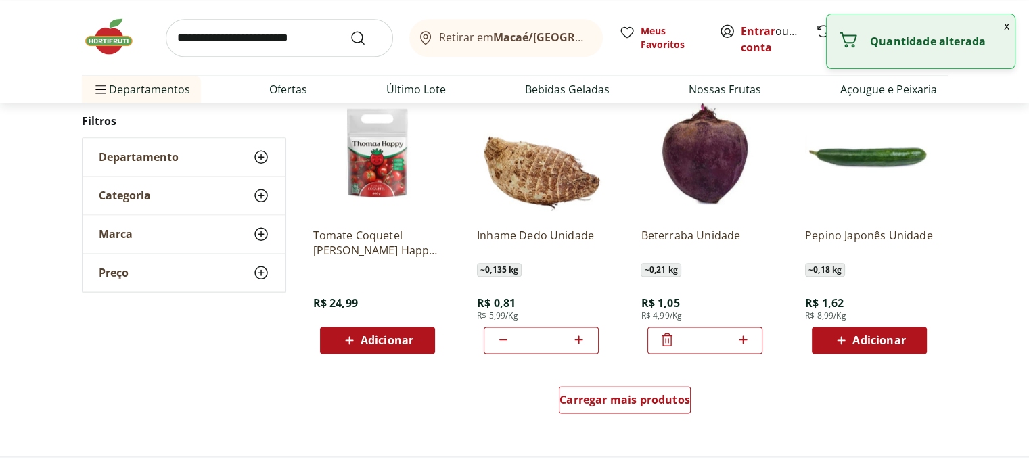
scroll to position [1692, 0]
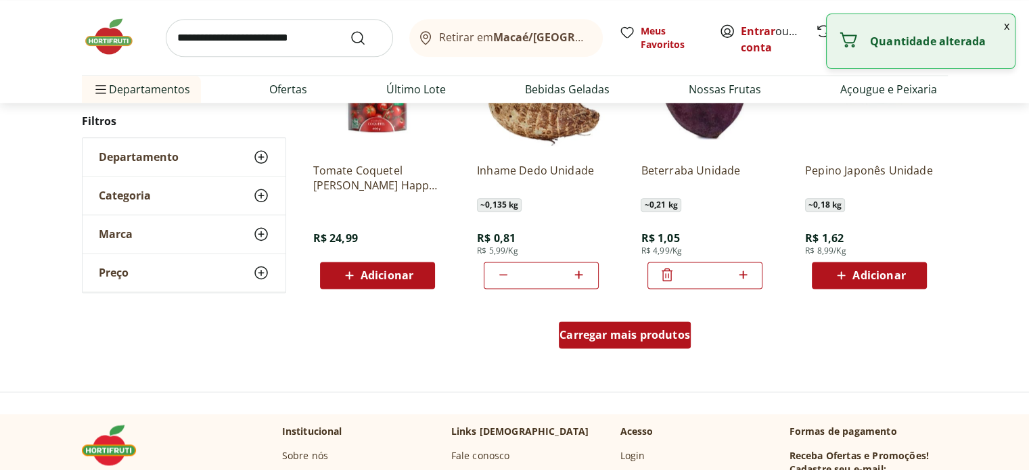
click at [658, 342] on div "Carregar mais produtos" at bounding box center [625, 334] width 132 height 27
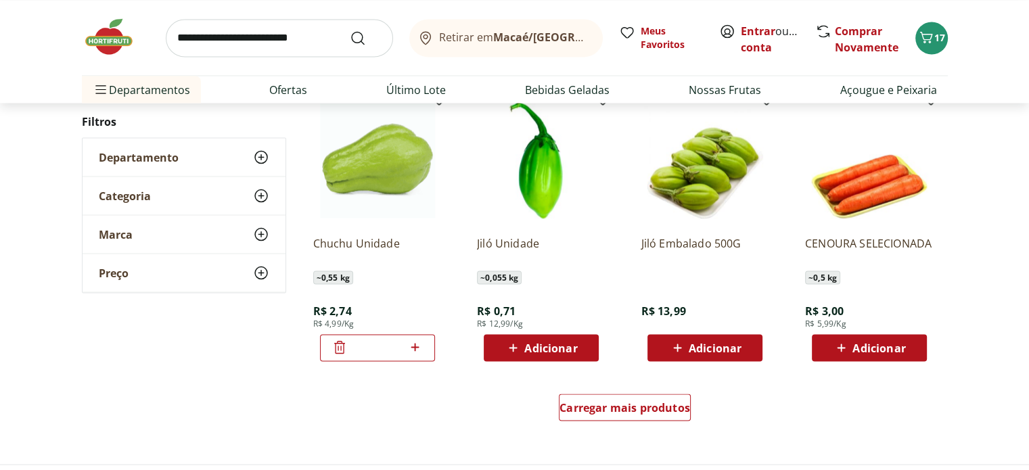
scroll to position [2503, 0]
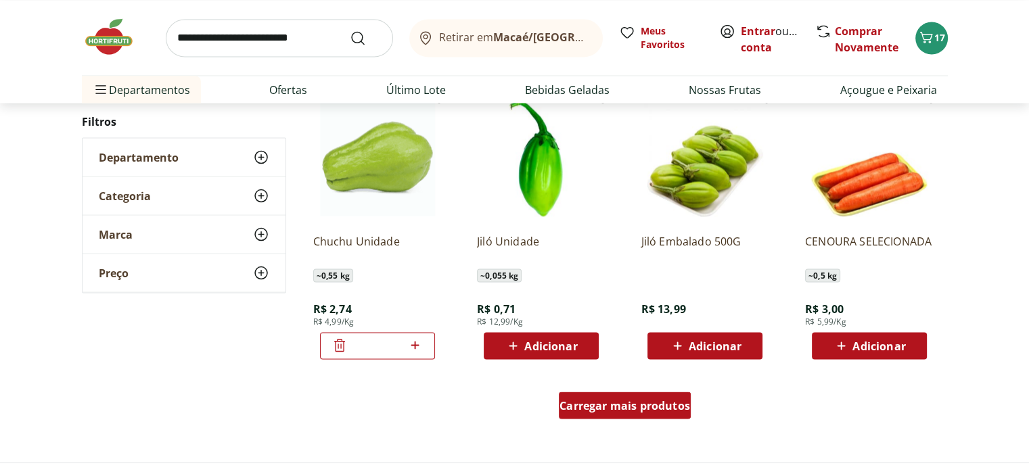
click at [645, 409] on span "Carregar mais produtos" at bounding box center [625, 405] width 131 height 11
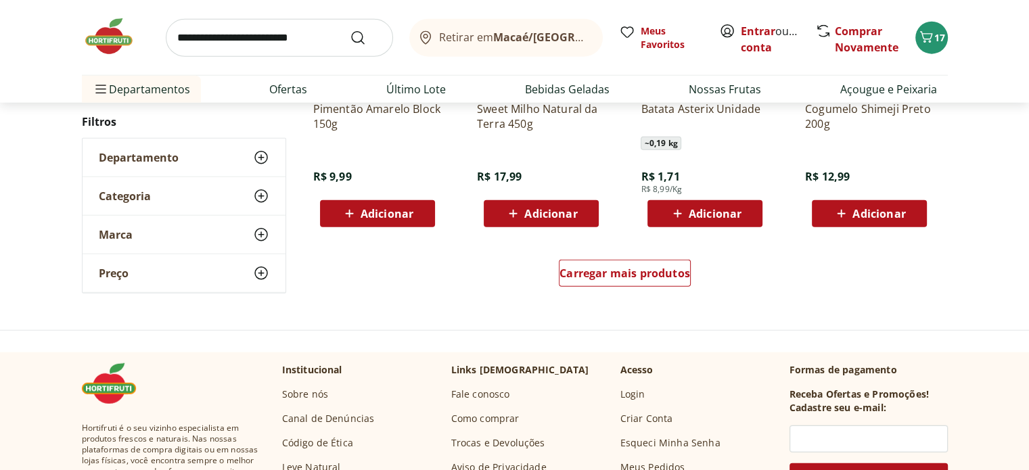
scroll to position [3518, 0]
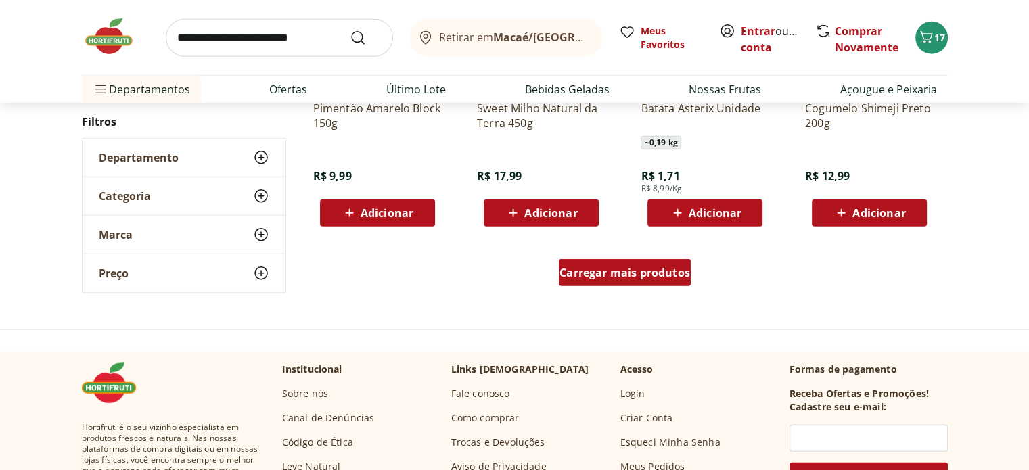
click at [598, 286] on link "Carregar mais produtos" at bounding box center [625, 275] width 132 height 32
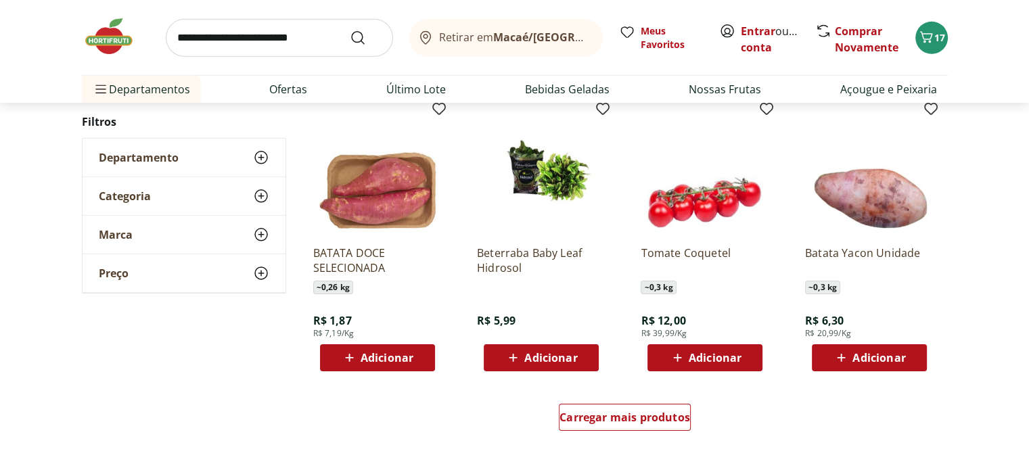
scroll to position [4263, 0]
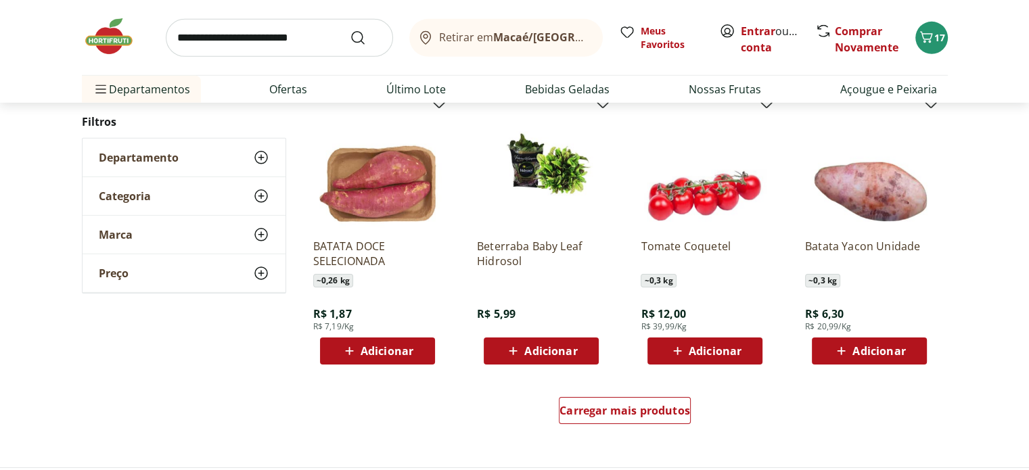
click at [401, 354] on span "Adicionar" at bounding box center [387, 351] width 53 height 11
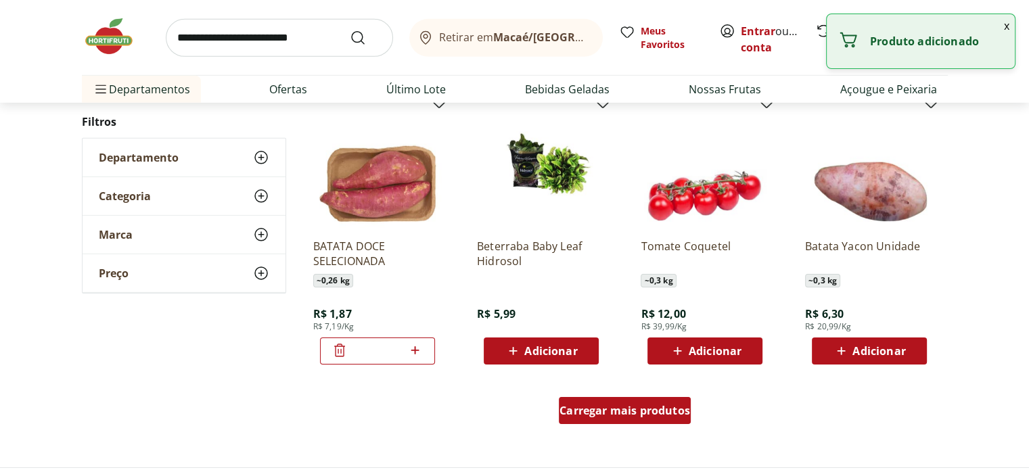
click at [636, 405] on span "Carregar mais produtos" at bounding box center [625, 410] width 131 height 11
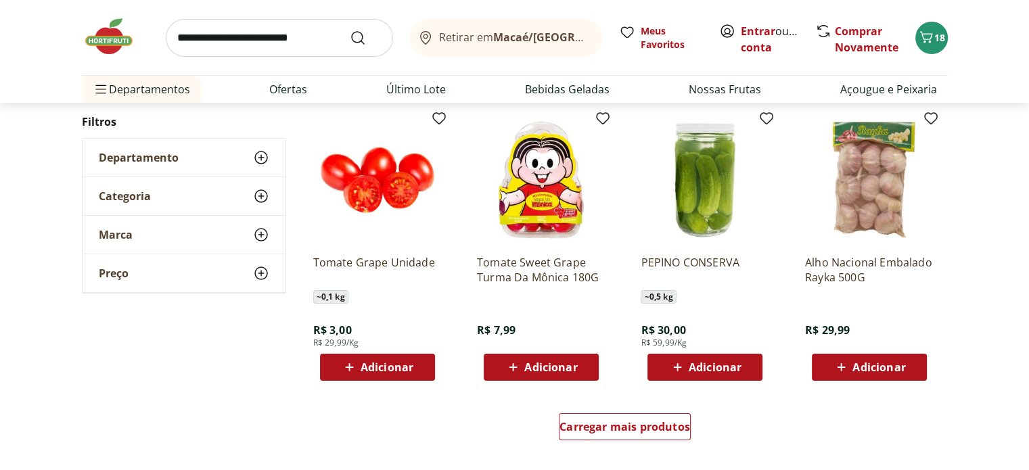
scroll to position [5142, 0]
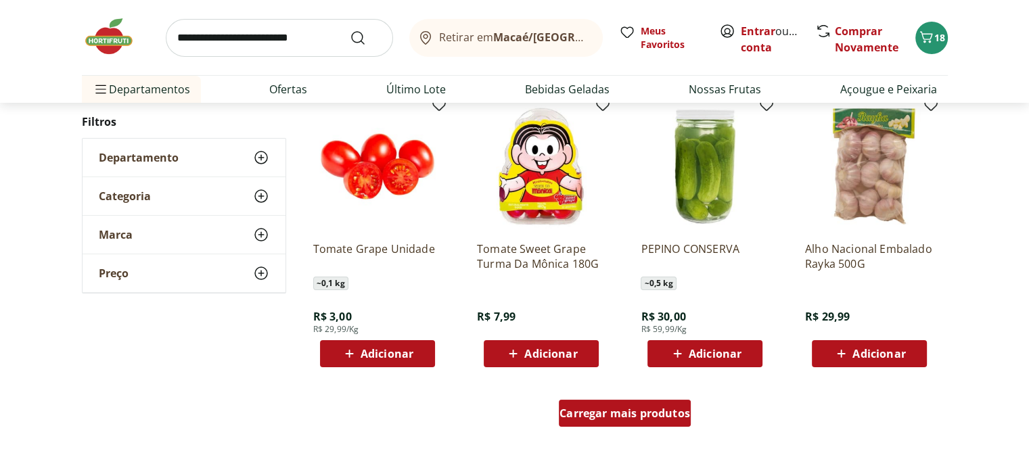
click at [651, 408] on span "Carregar mais produtos" at bounding box center [625, 413] width 131 height 11
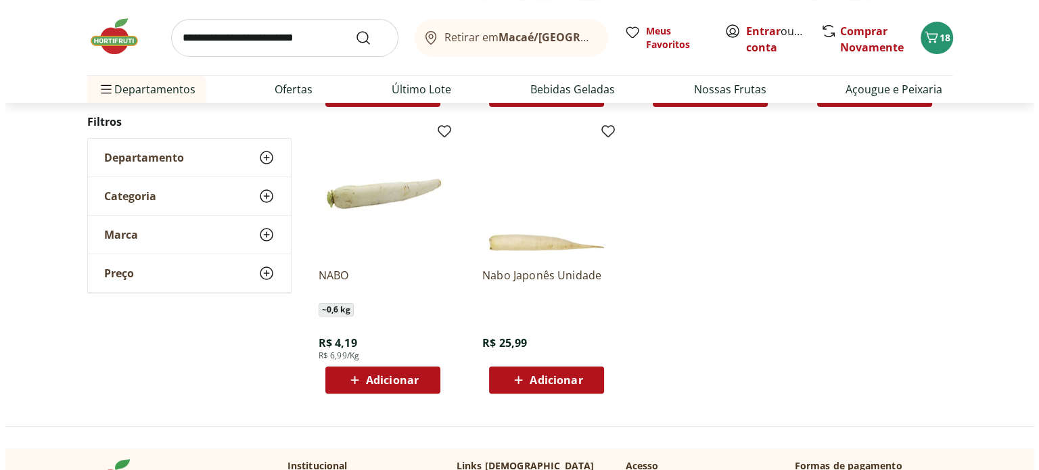
scroll to position [189, 0]
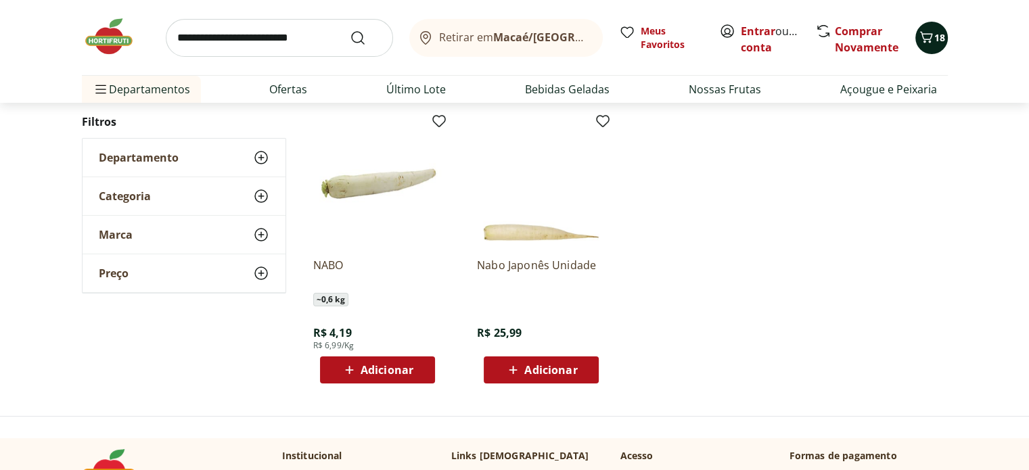
click at [932, 32] on icon "Carrinho" at bounding box center [926, 37] width 16 height 16
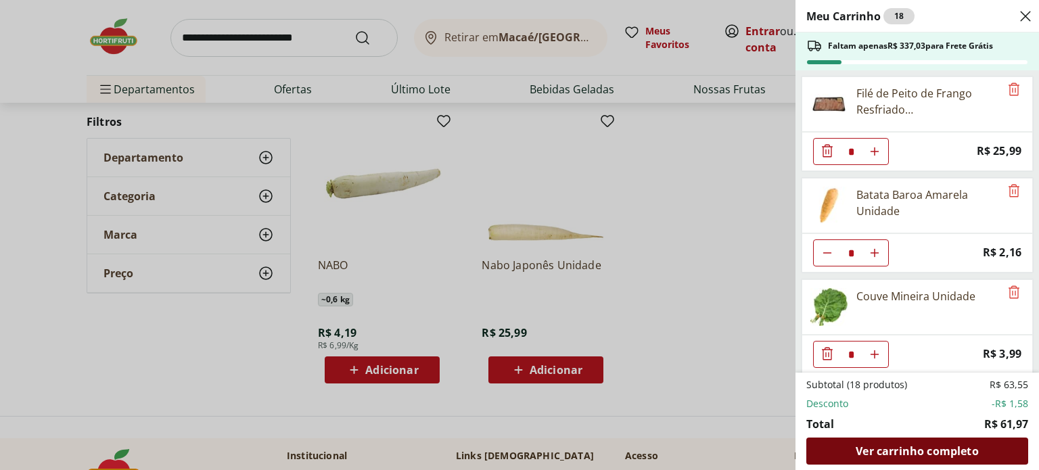
click at [894, 451] on span "Ver carrinho completo" at bounding box center [917, 451] width 122 height 11
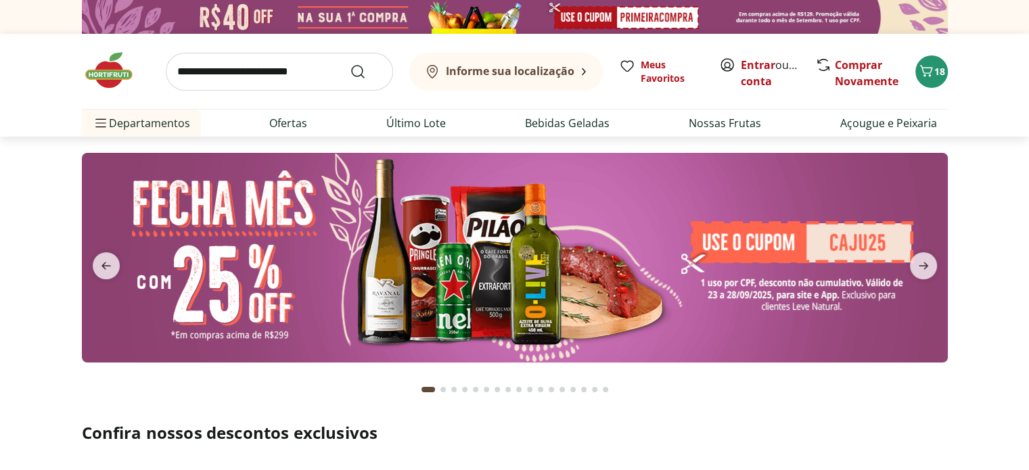
click at [226, 66] on input "search" at bounding box center [279, 72] width 227 height 38
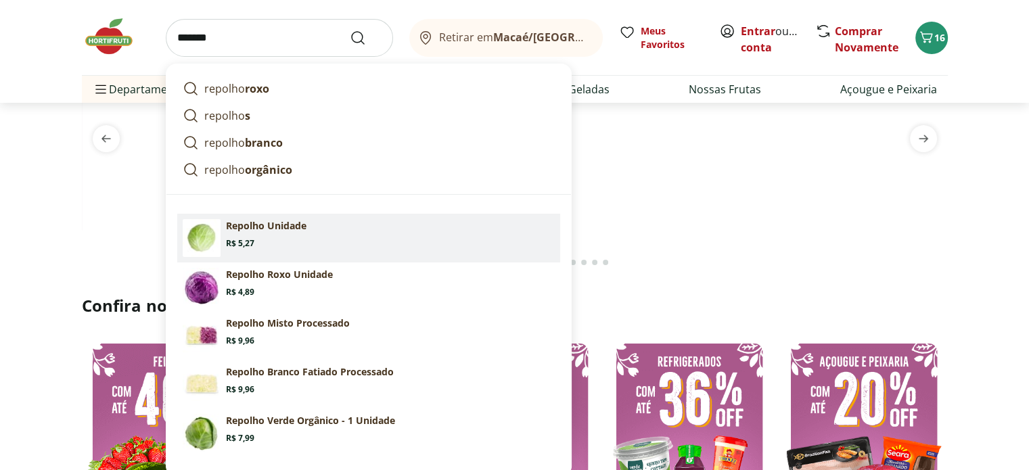
scroll to position [135, 0]
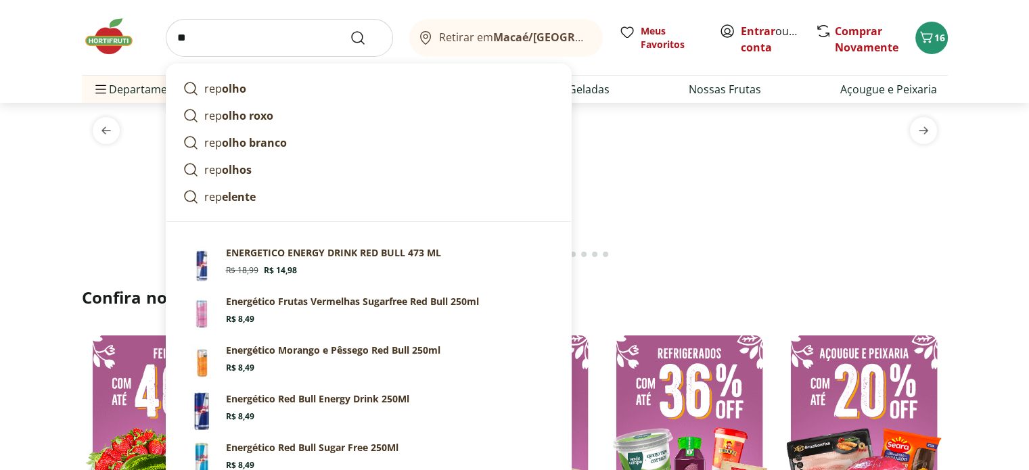
type input "*"
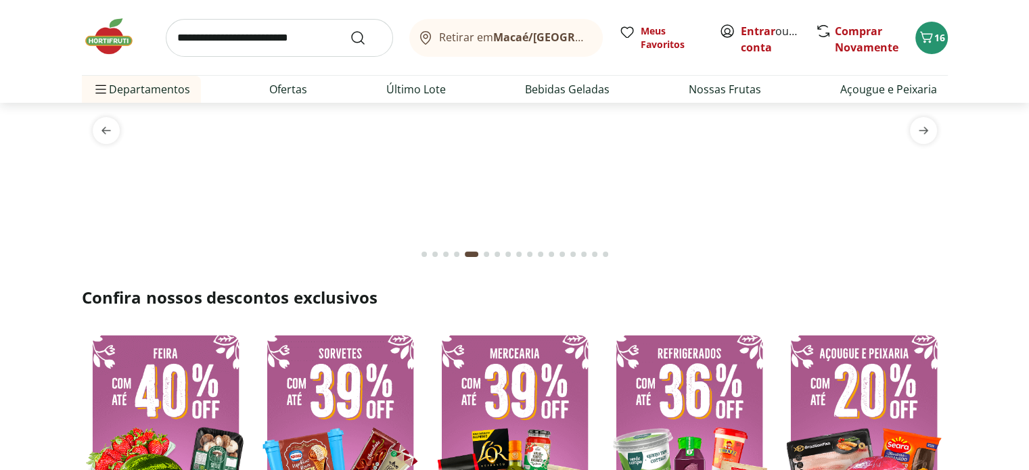
click at [39, 105] on section at bounding box center [514, 135] width 1029 height 269
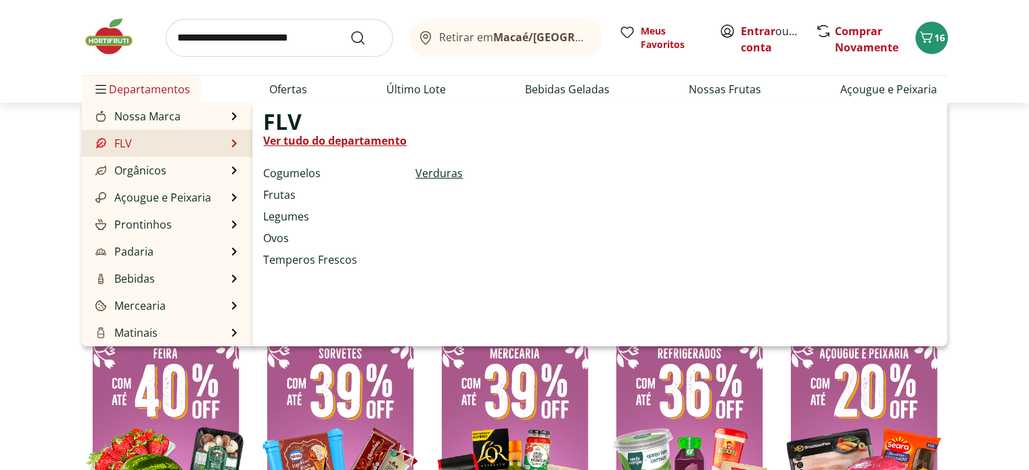
click at [426, 177] on link "Verduras" at bounding box center [438, 173] width 47 height 16
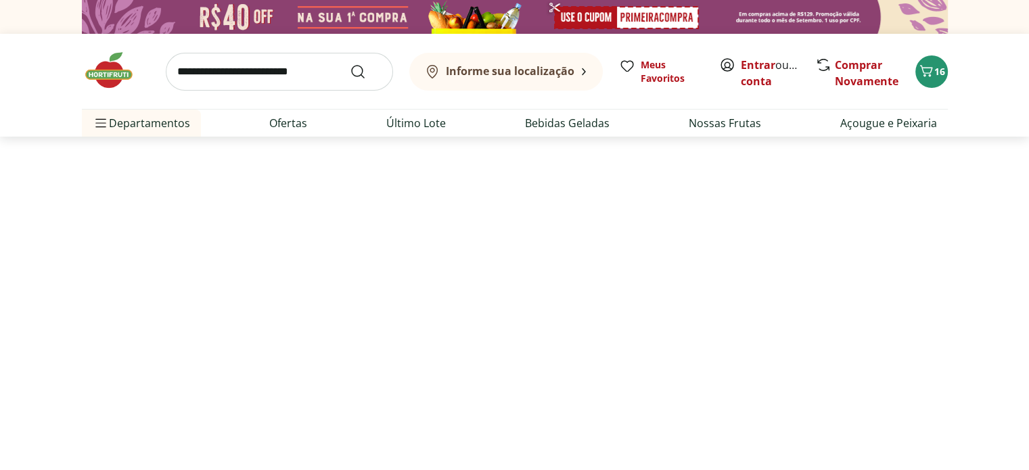
select select "**********"
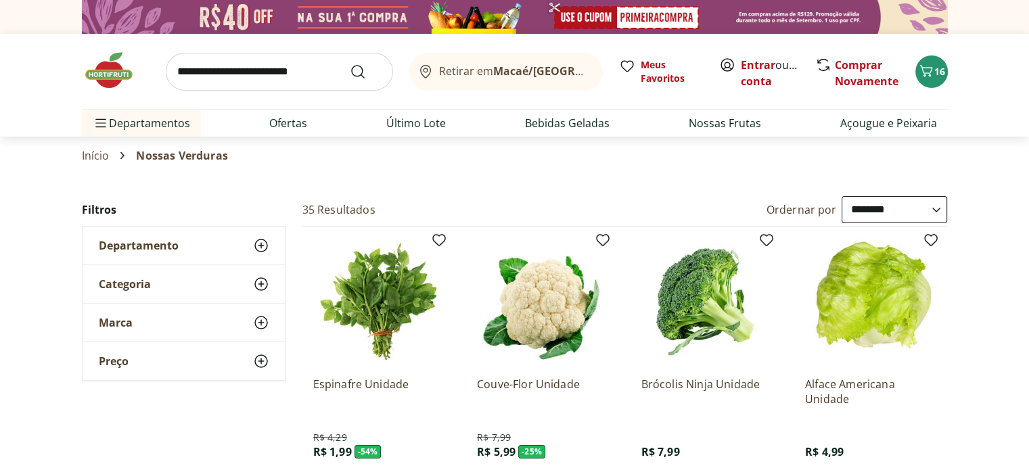
scroll to position [68, 0]
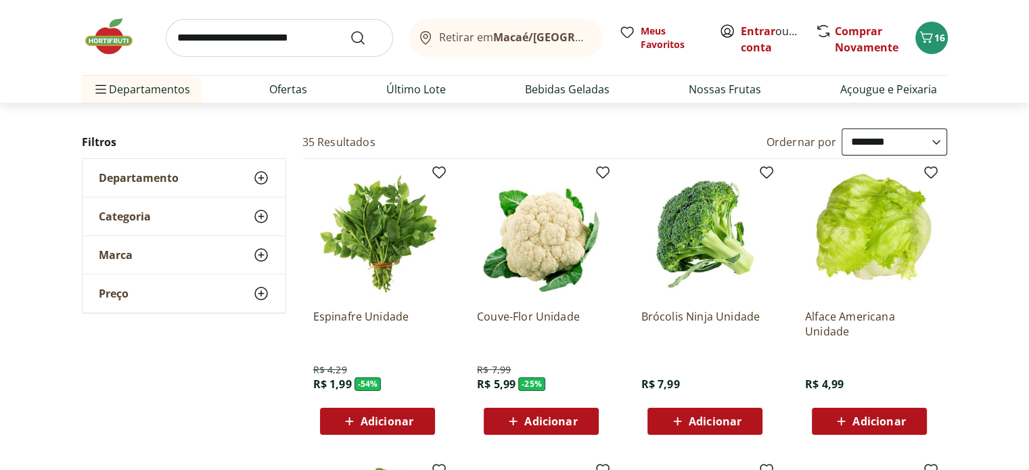
click at [525, 424] on span "Adicionar" at bounding box center [550, 421] width 53 height 11
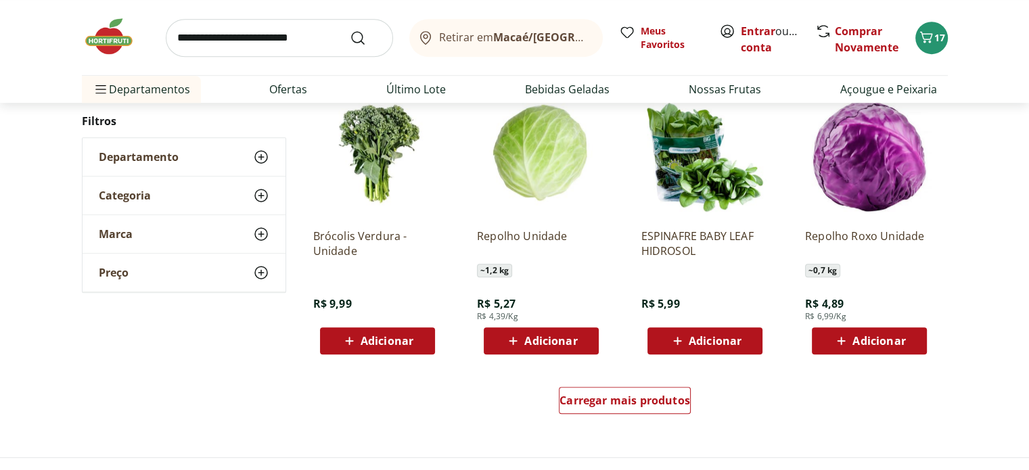
scroll to position [744, 0]
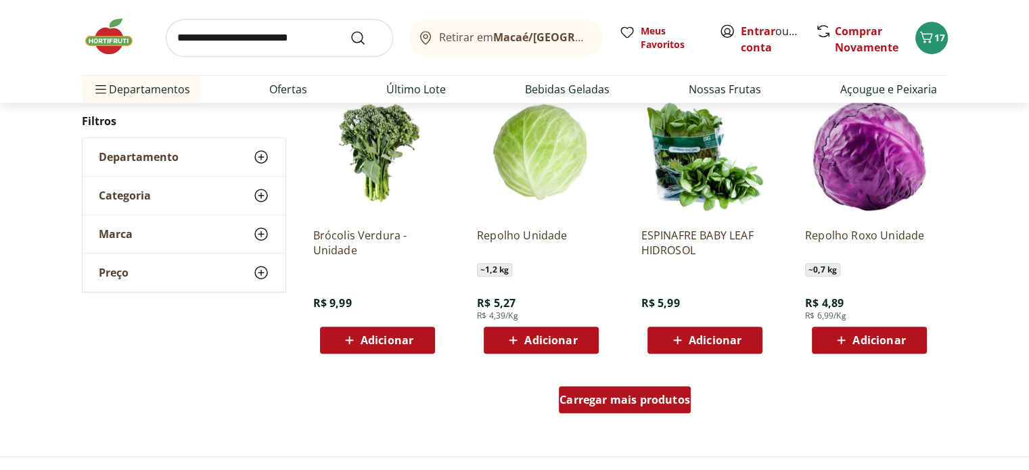
click at [664, 405] on span "Carregar mais produtos" at bounding box center [625, 399] width 131 height 11
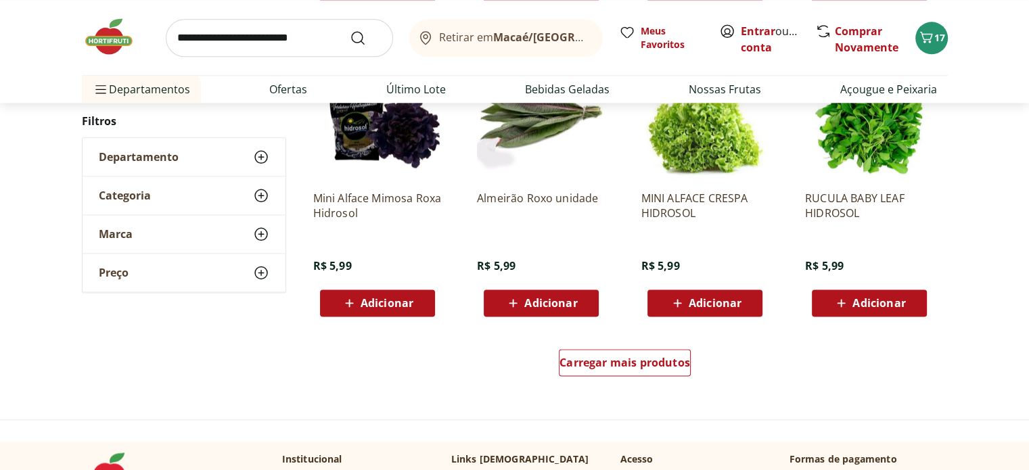
scroll to position [1692, 0]
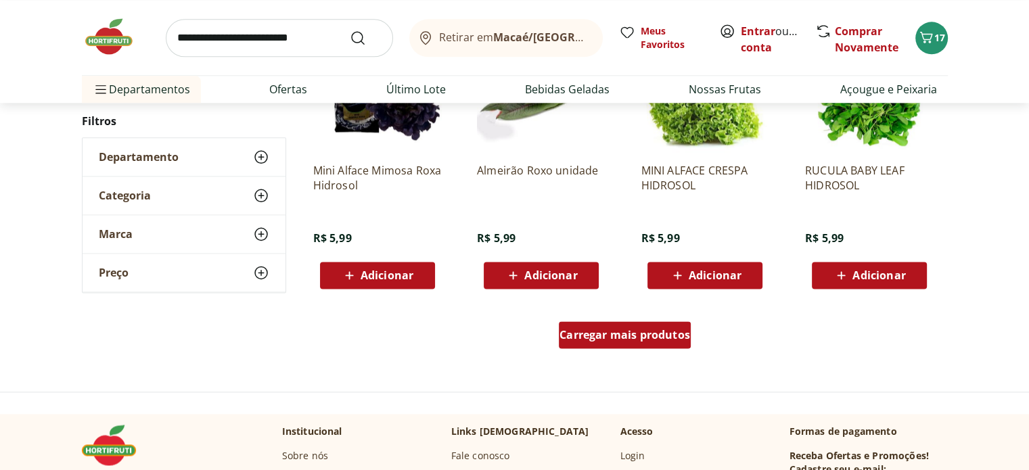
click at [647, 344] on div "Carregar mais produtos" at bounding box center [625, 334] width 132 height 27
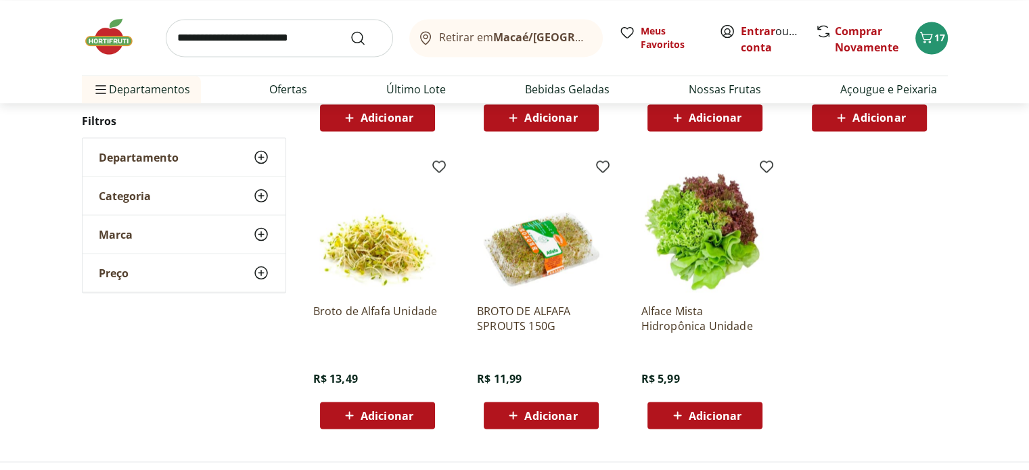
scroll to position [2436, 0]
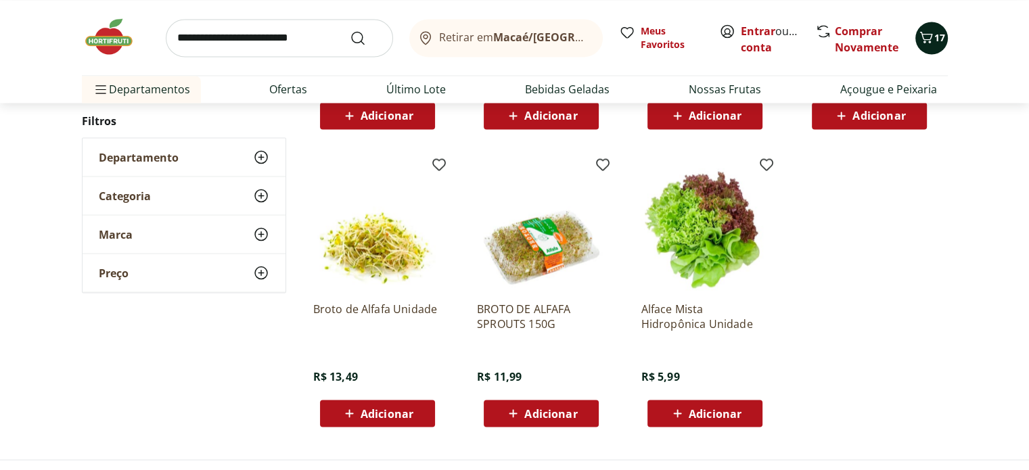
click at [932, 45] on span "Carrinho" at bounding box center [926, 38] width 16 height 18
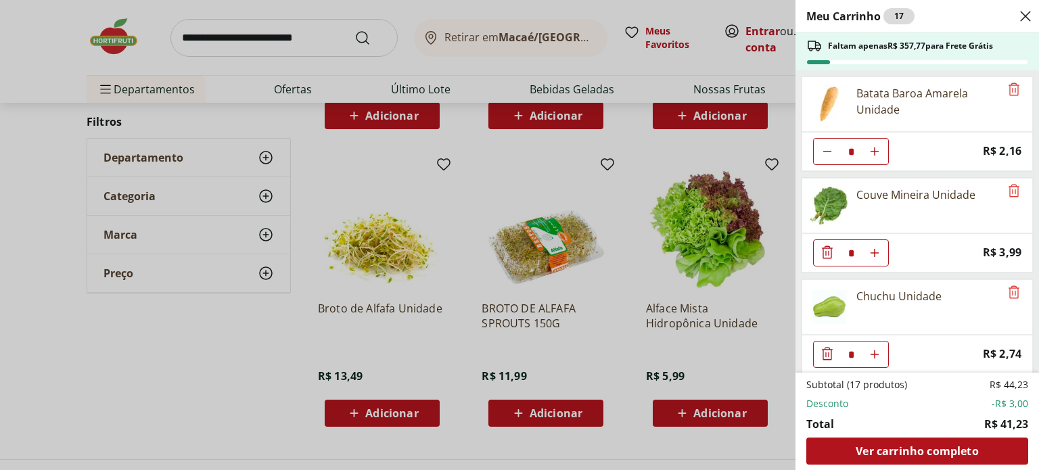
click at [340, 167] on div "Meu Carrinho 17 Faltam apenas R$ 357,77 para Frete Grátis Batata Baroa Amarela …" at bounding box center [519, 235] width 1039 height 470
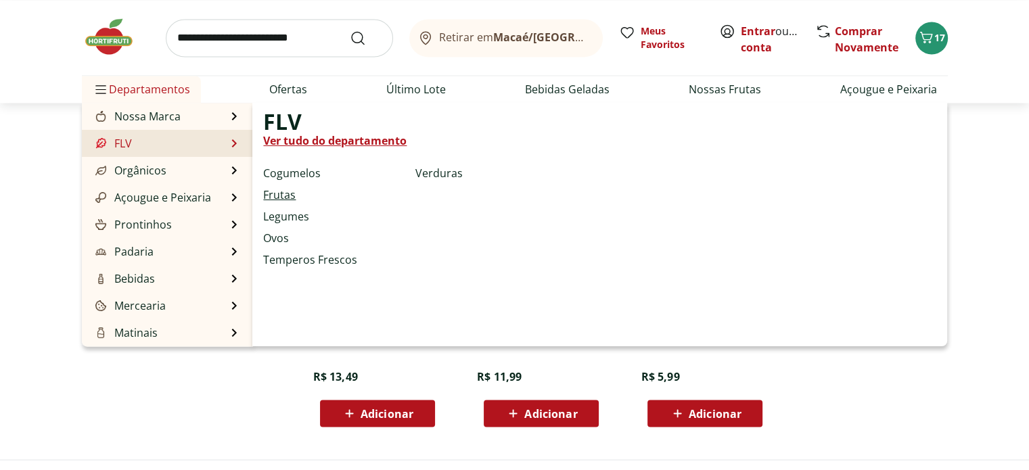
click at [272, 194] on link "Frutas" at bounding box center [279, 195] width 32 height 16
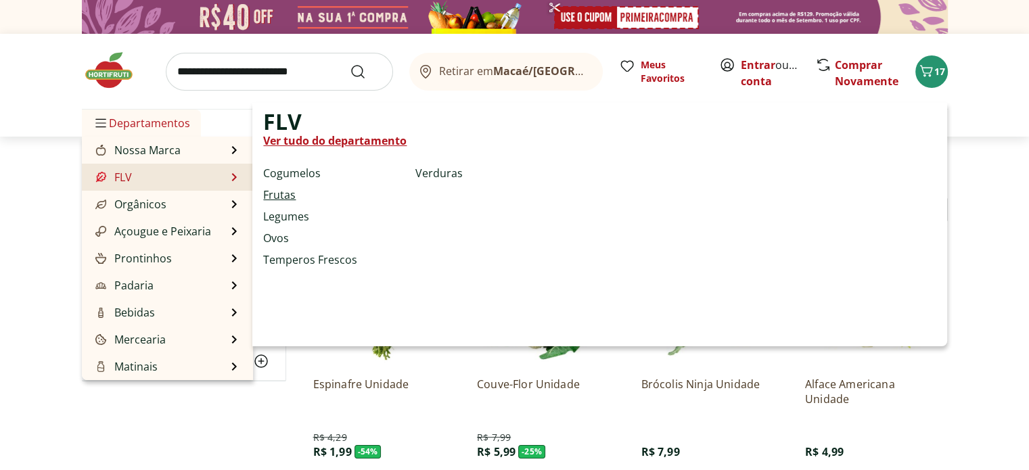
select select "**********"
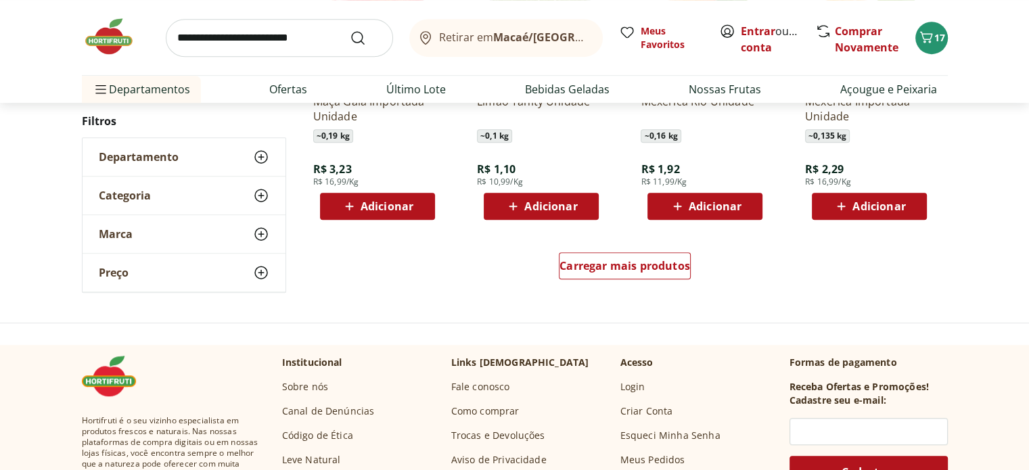
scroll to position [880, 0]
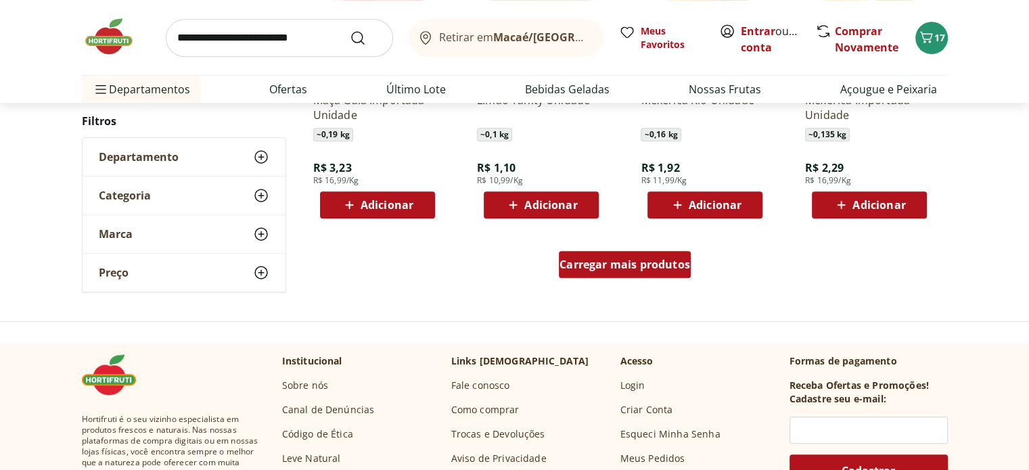
click at [652, 273] on div "Carregar mais produtos" at bounding box center [625, 264] width 132 height 27
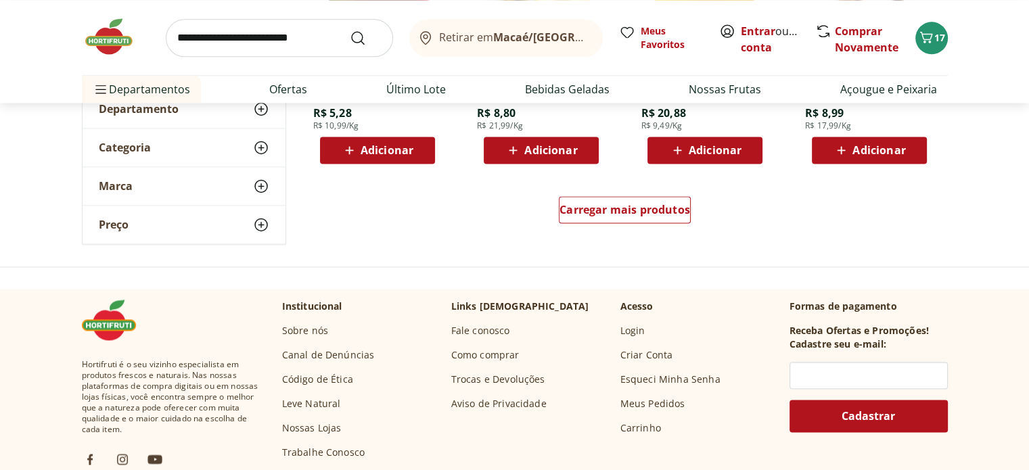
scroll to position [1827, 0]
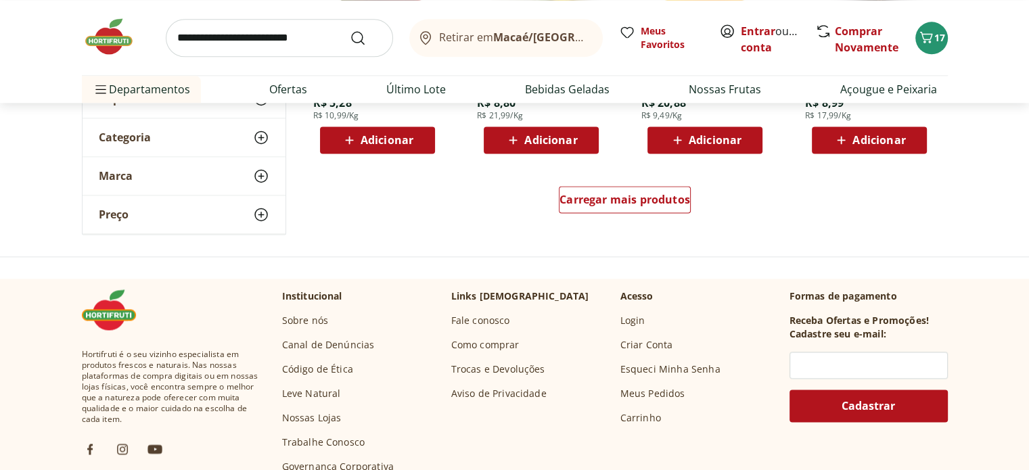
click at [617, 219] on div "Carregar mais produtos" at bounding box center [625, 202] width 656 height 65
click at [618, 201] on span "Carregar mais produtos" at bounding box center [625, 199] width 131 height 11
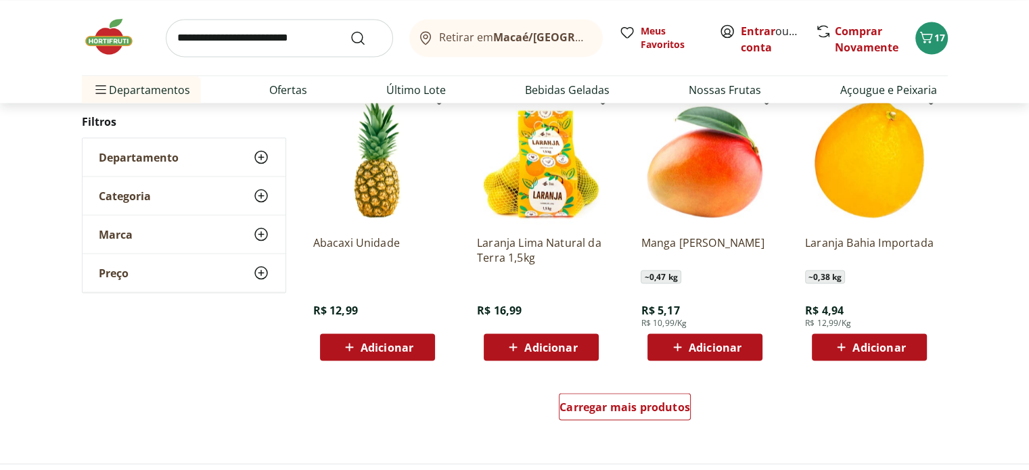
scroll to position [2503, 0]
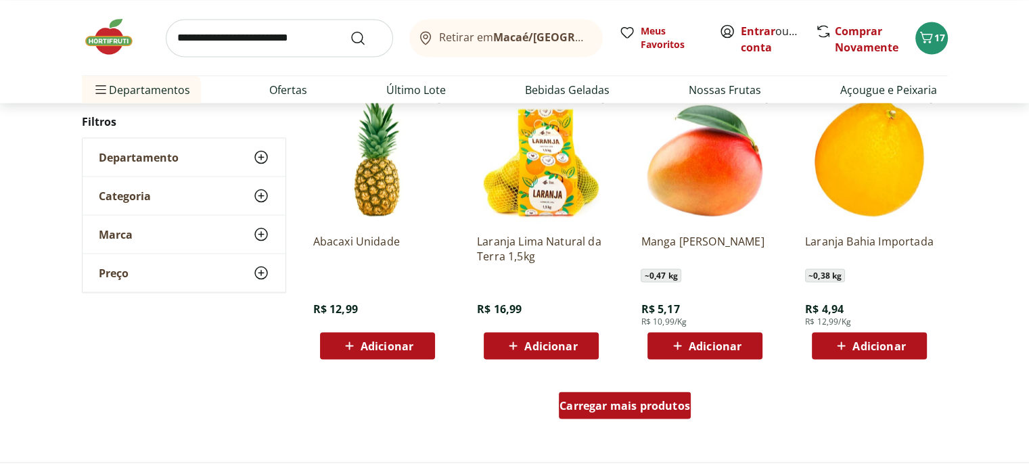
click at [628, 400] on span "Carregar mais produtos" at bounding box center [625, 405] width 131 height 11
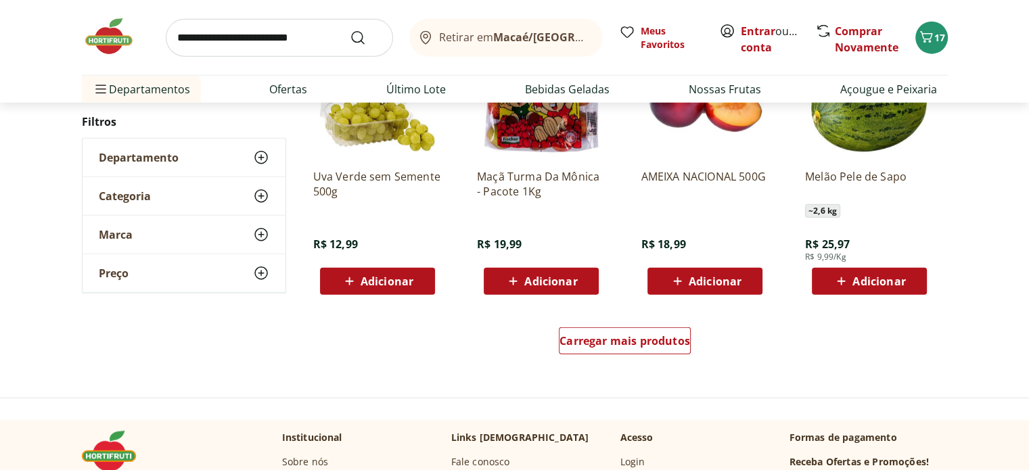
scroll to position [3451, 0]
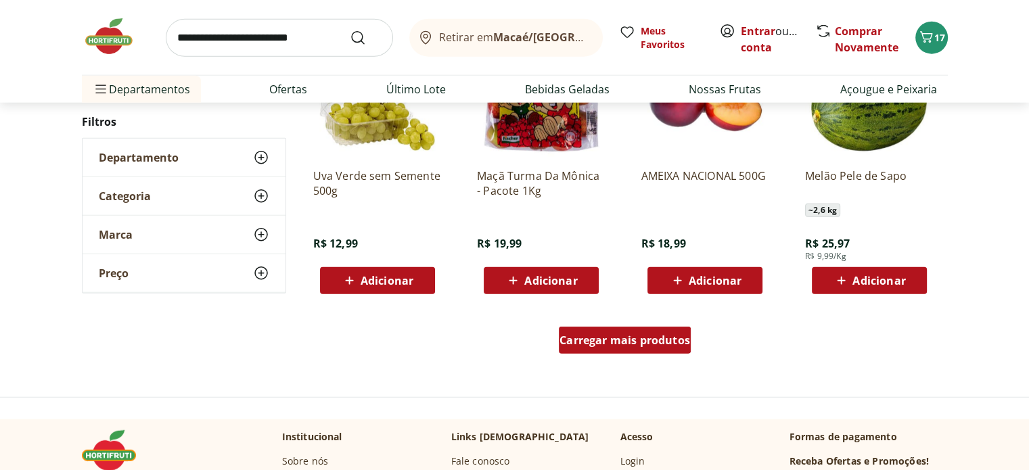
click at [647, 328] on div "Carregar mais produtos" at bounding box center [625, 340] width 132 height 27
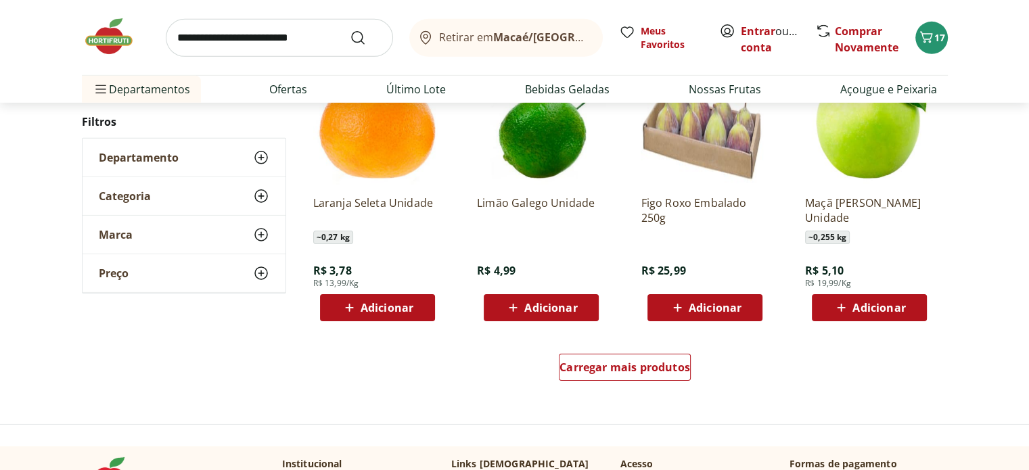
scroll to position [4330, 0]
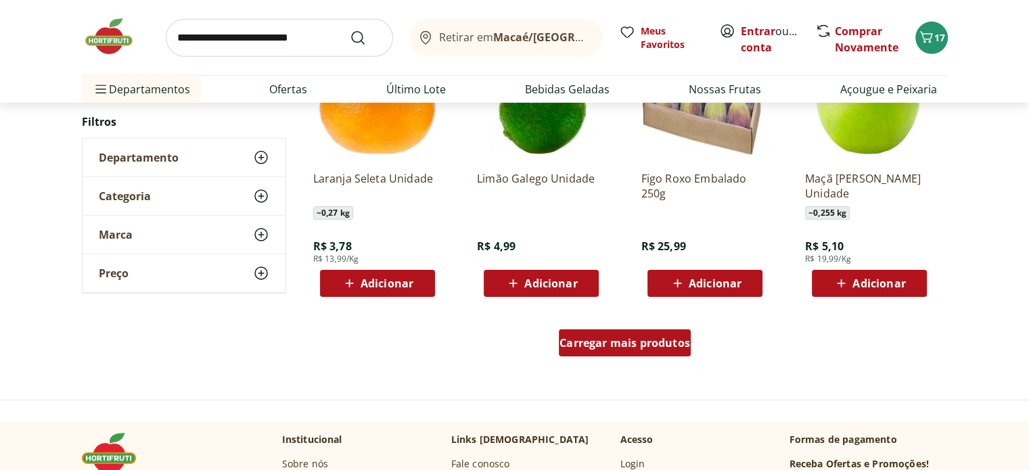
click at [644, 342] on span "Carregar mais produtos" at bounding box center [625, 343] width 131 height 11
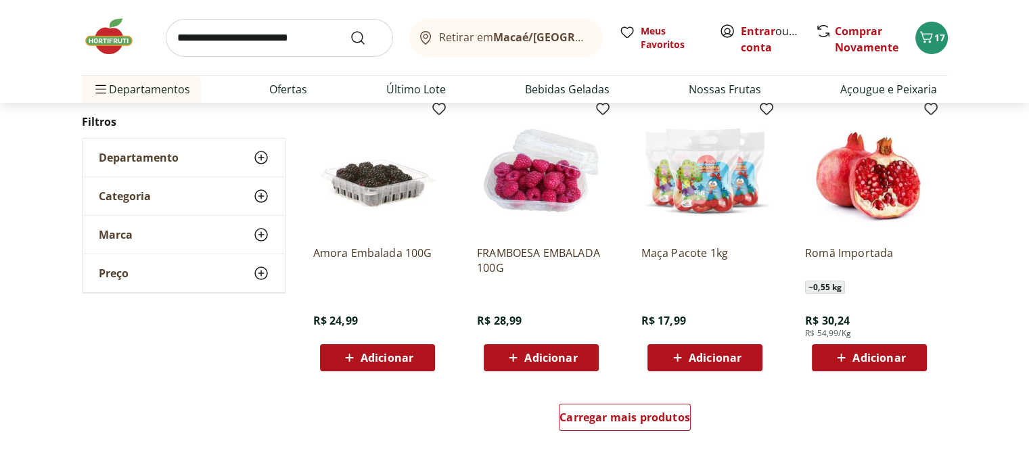
scroll to position [5142, 0]
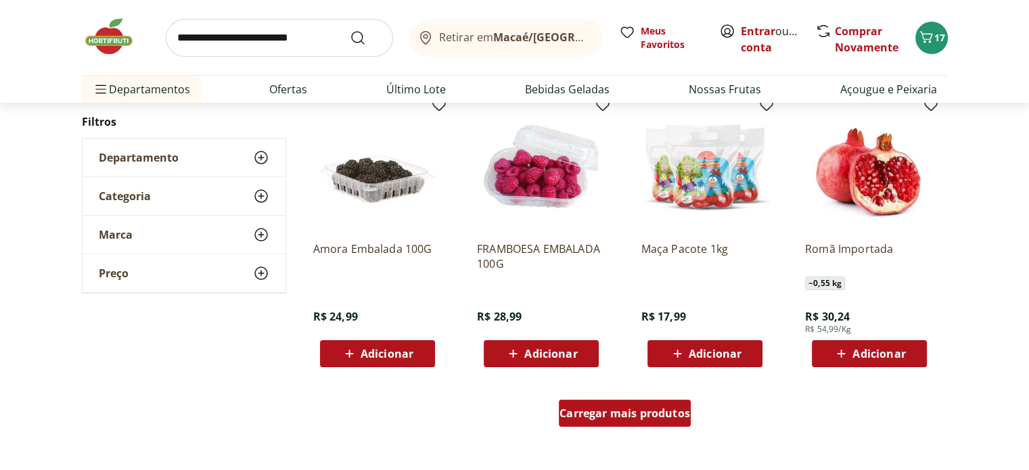
click at [646, 413] on span "Carregar mais produtos" at bounding box center [625, 413] width 131 height 11
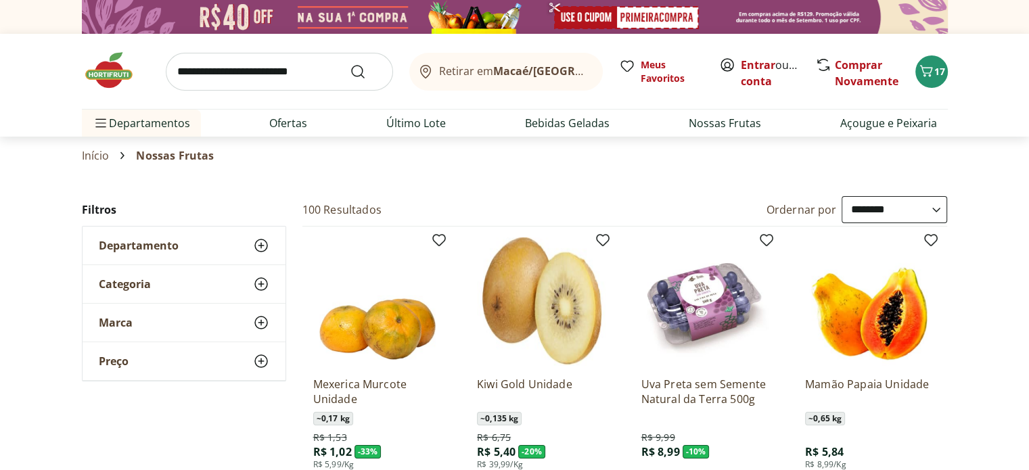
scroll to position [135, 0]
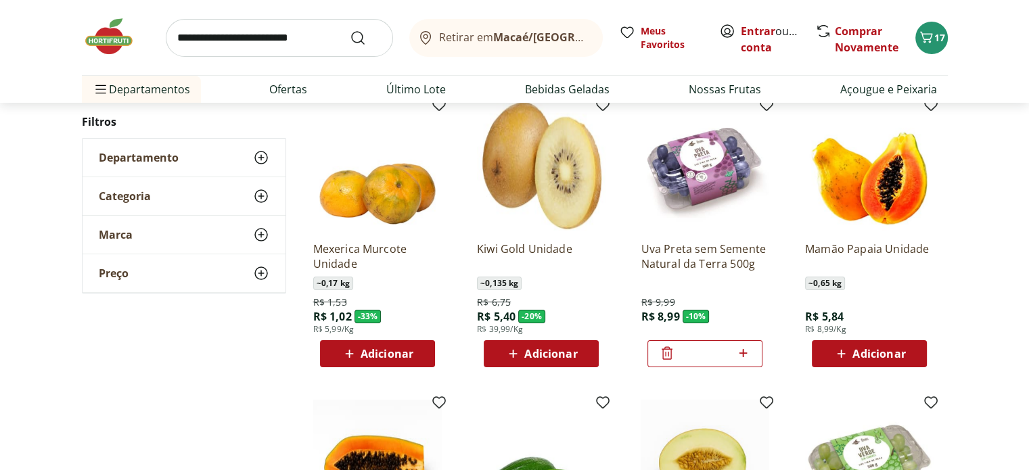
click at [384, 350] on span "Adicionar" at bounding box center [387, 353] width 53 height 11
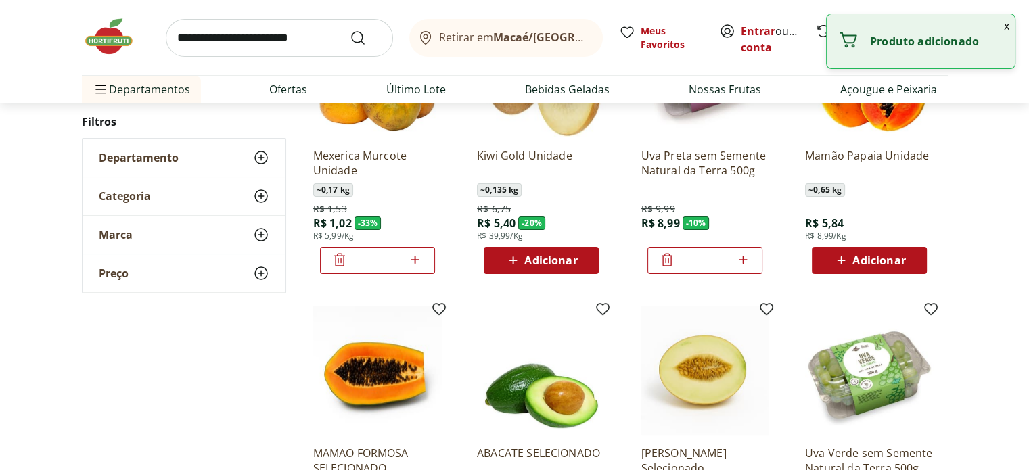
scroll to position [271, 0]
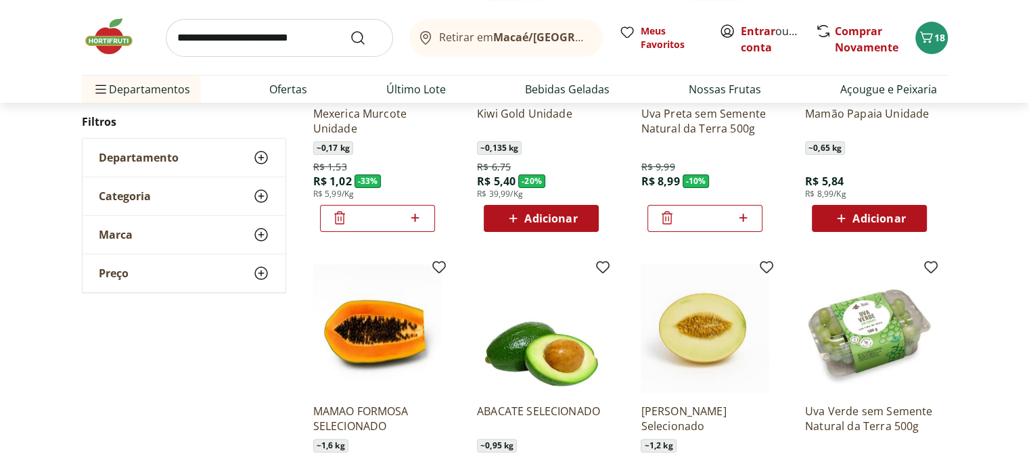
click at [411, 217] on icon at bounding box center [415, 218] width 8 height 8
type input "*"
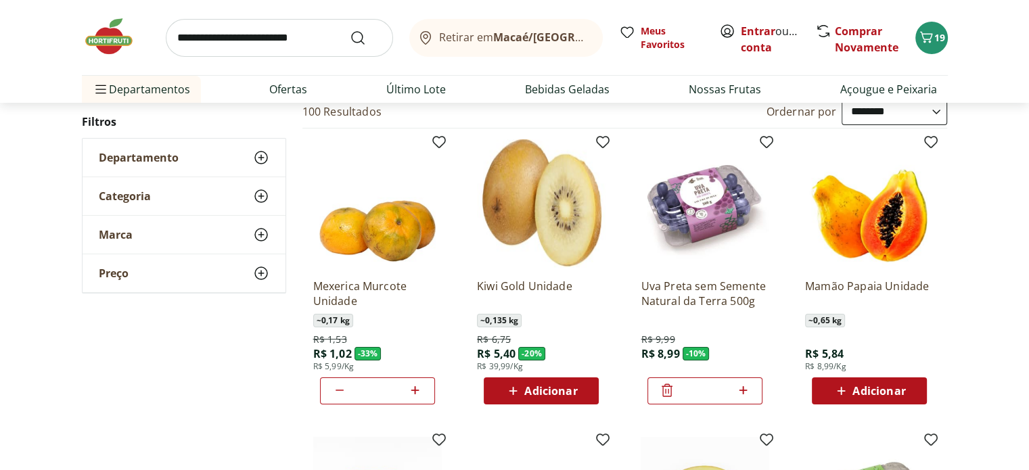
scroll to position [0, 0]
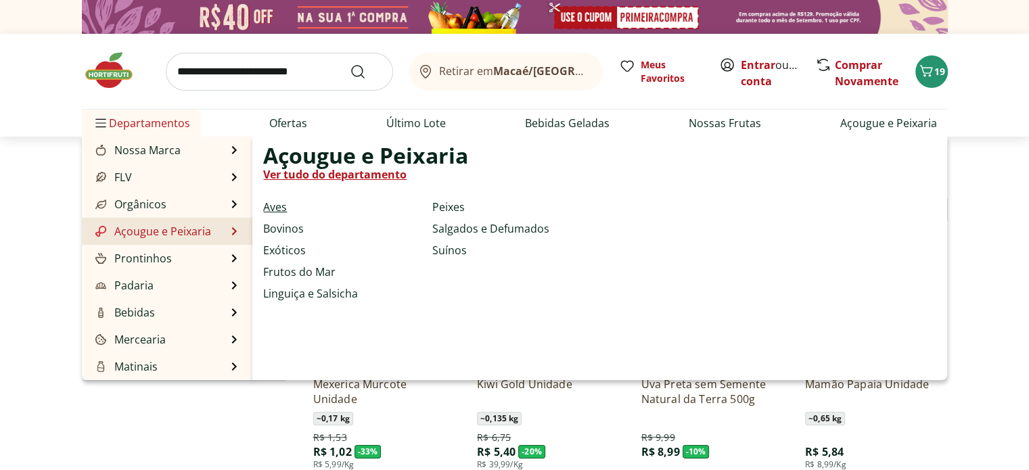
click at [270, 208] on link "Aves" at bounding box center [275, 207] width 24 height 16
select select "**********"
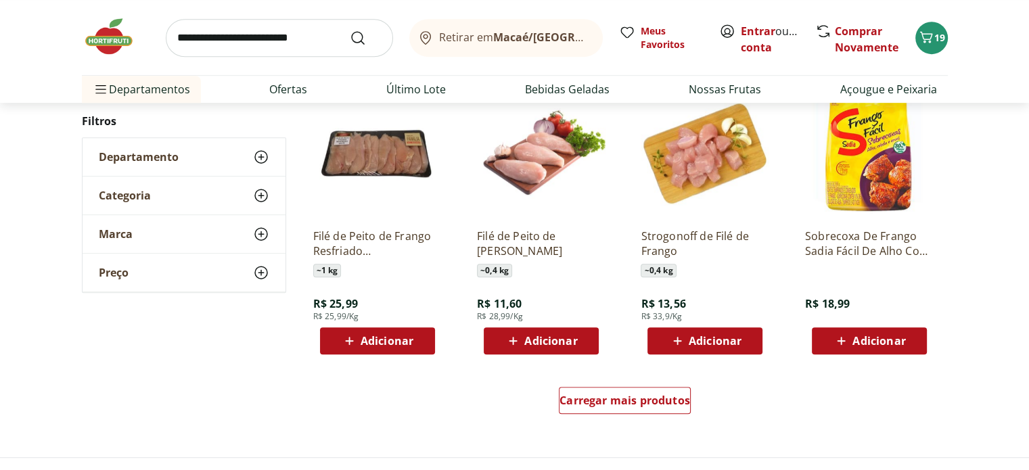
scroll to position [744, 0]
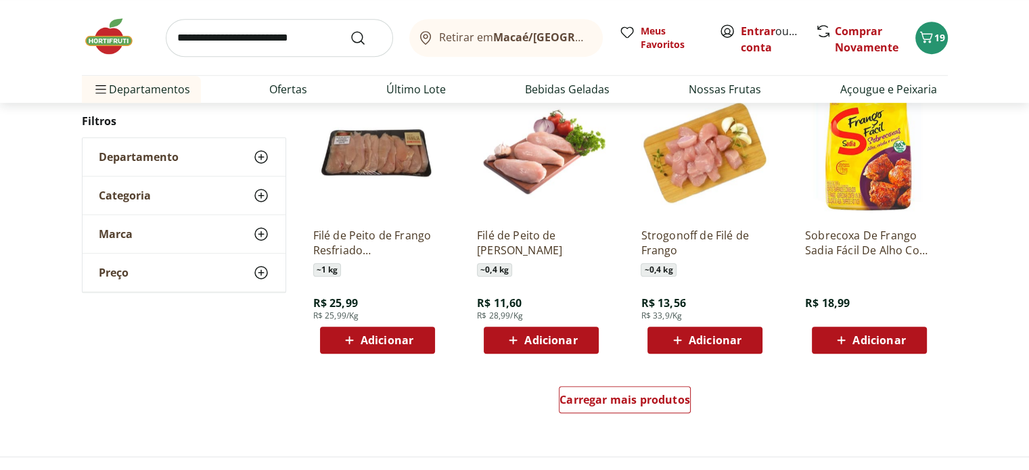
click at [373, 337] on span "Adicionar" at bounding box center [387, 340] width 53 height 11
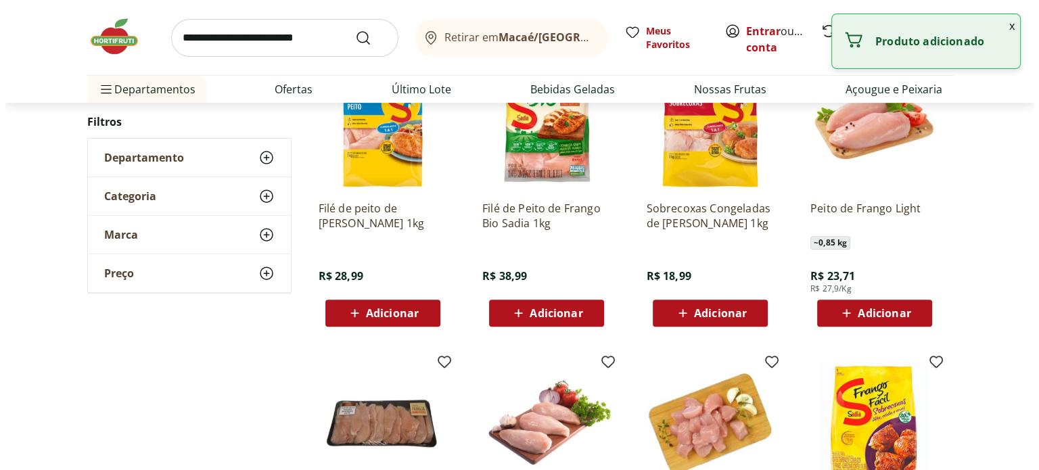
scroll to position [406, 0]
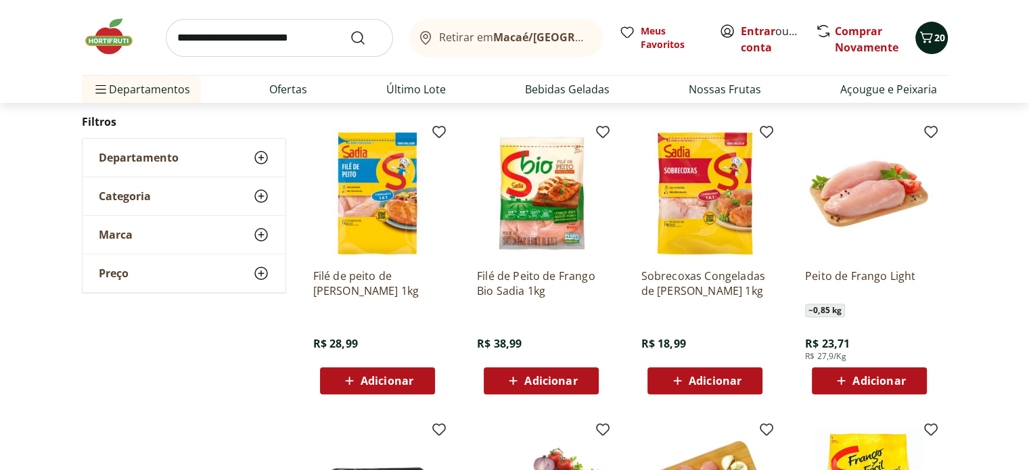
click at [928, 39] on icon "Carrinho" at bounding box center [926, 37] width 13 height 12
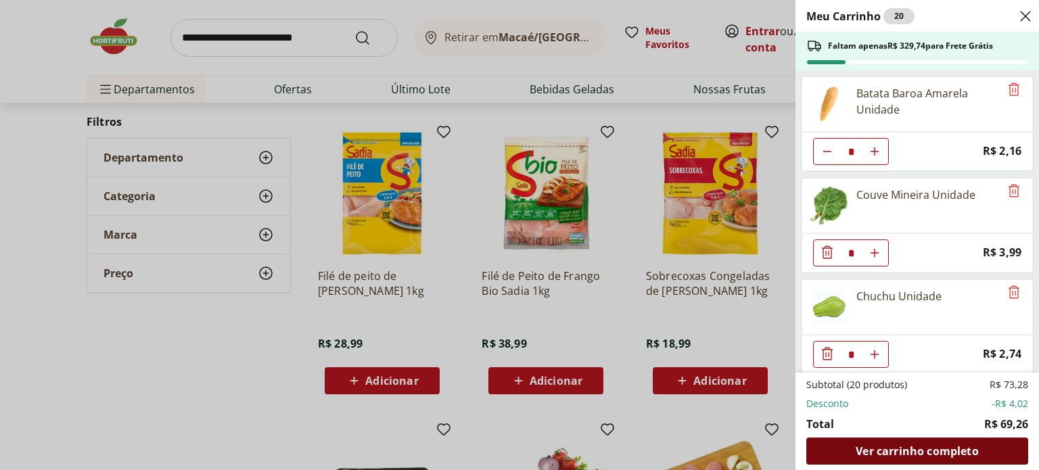
click at [928, 453] on span "Ver carrinho completo" at bounding box center [917, 451] width 122 height 11
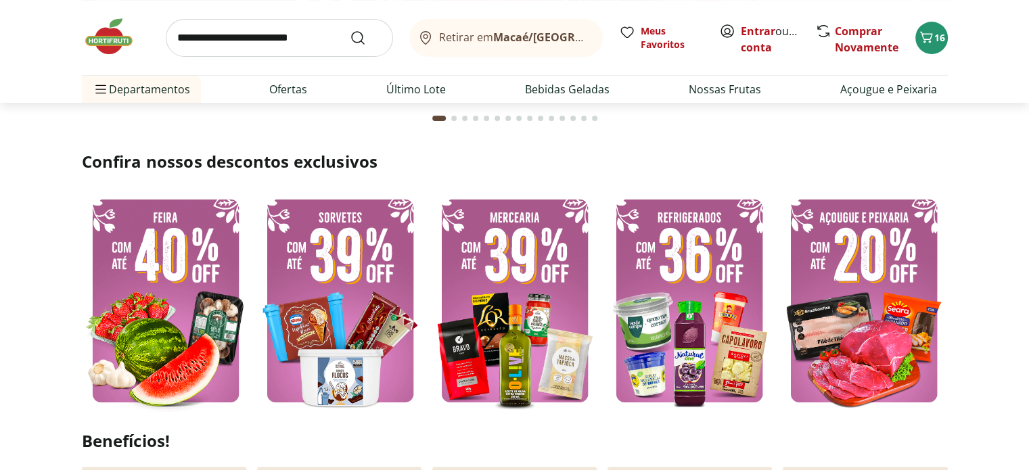
scroll to position [271, 0]
click at [853, 292] on img at bounding box center [864, 301] width 168 height 224
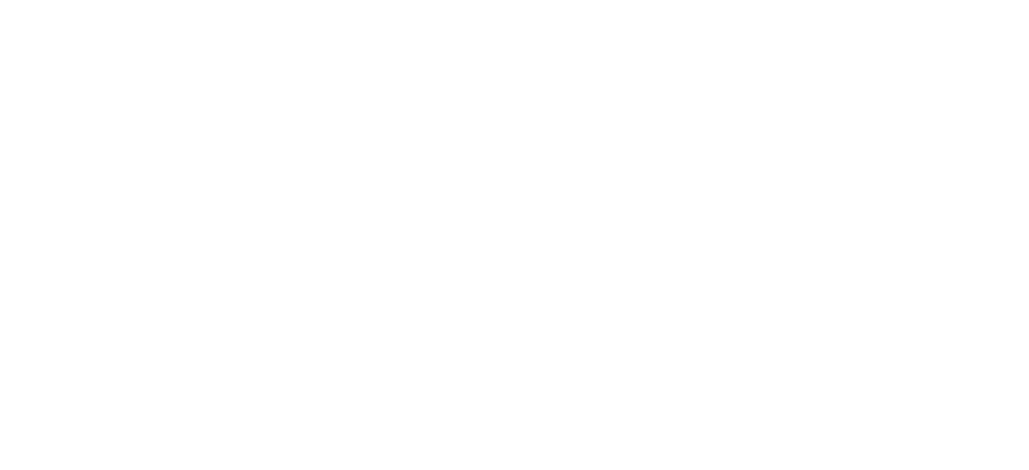
select select "**********"
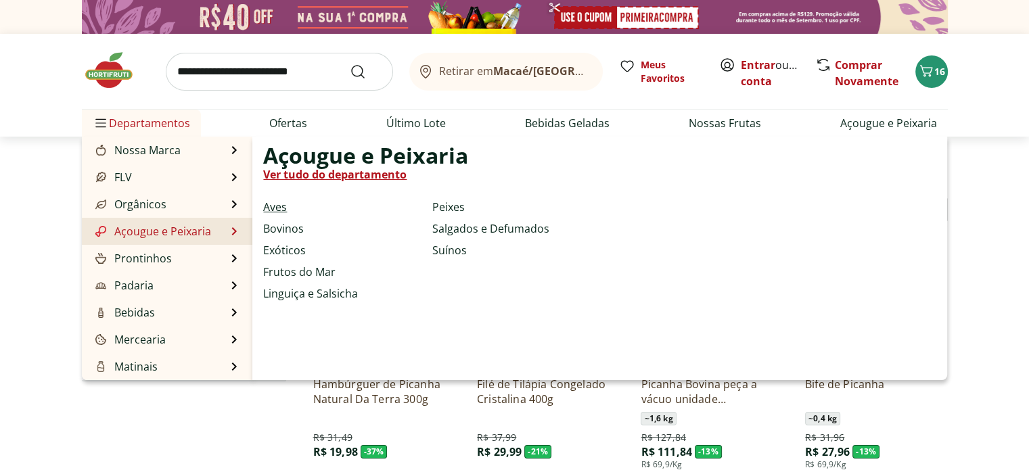
click at [276, 210] on link "Aves" at bounding box center [275, 207] width 24 height 16
select select "**********"
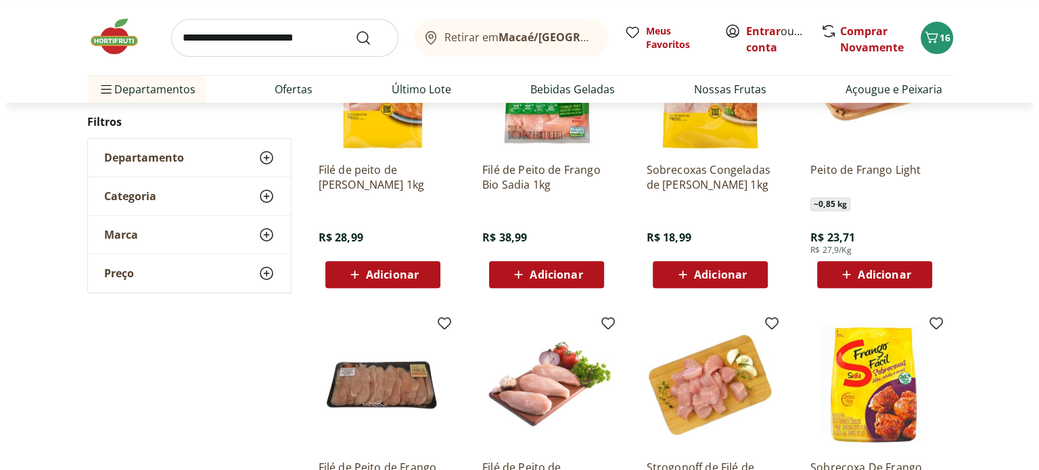
scroll to position [677, 0]
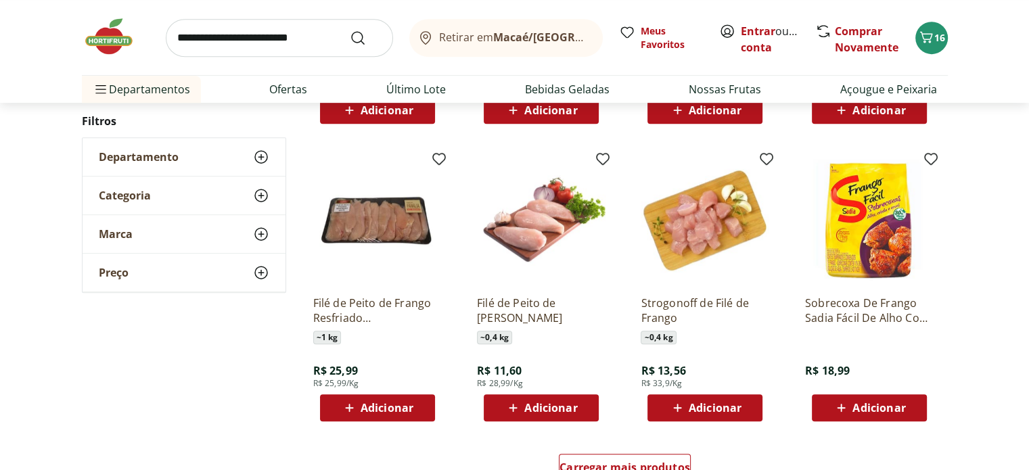
click at [388, 408] on span "Adicionar" at bounding box center [387, 408] width 53 height 11
click at [935, 37] on span "17" at bounding box center [939, 37] width 11 height 13
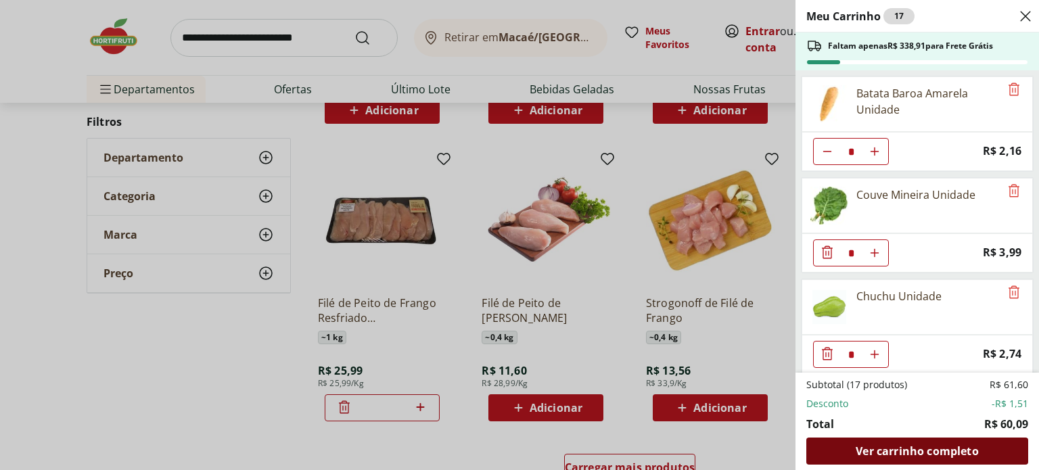
click at [926, 450] on span "Ver carrinho completo" at bounding box center [917, 451] width 122 height 11
